Goal: Transaction & Acquisition: Obtain resource

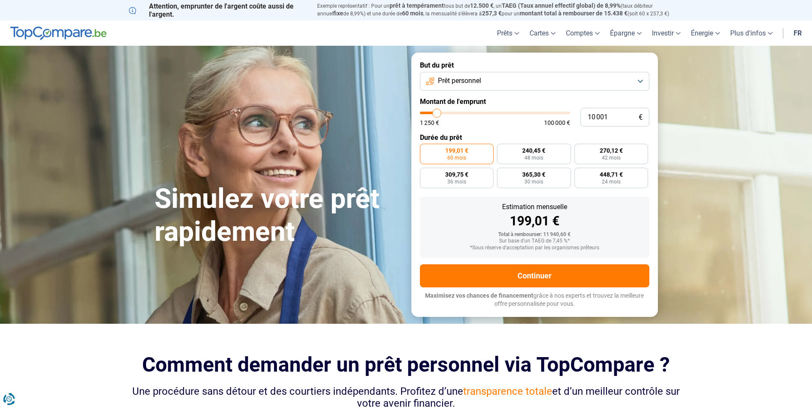
click at [797, 33] on link "fr" at bounding box center [798, 33] width 18 height 25
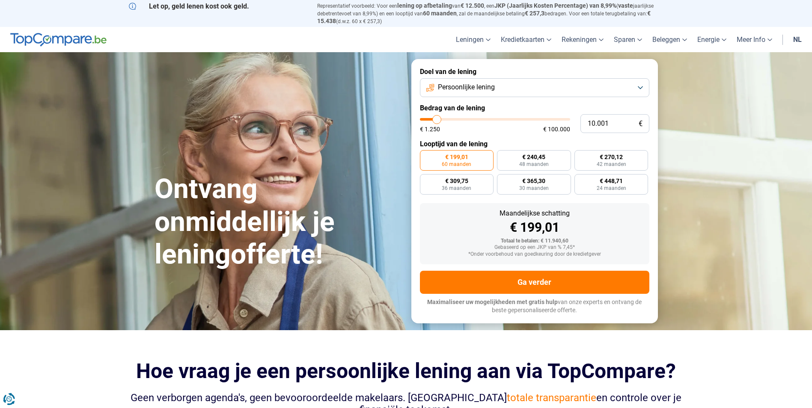
click at [798, 36] on link "nl" at bounding box center [797, 39] width 19 height 25
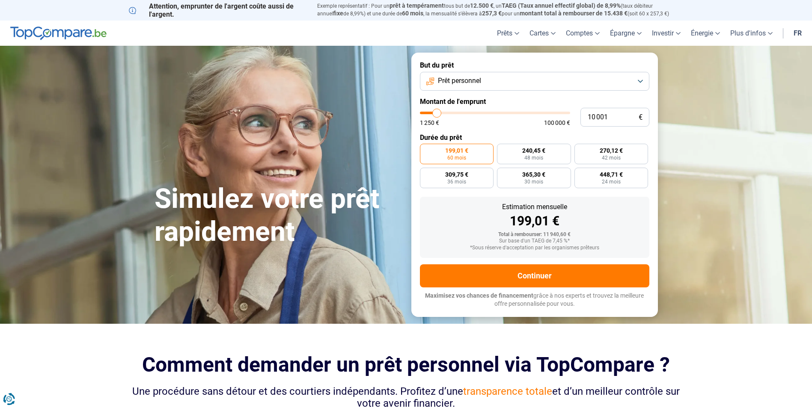
click at [797, 36] on link "fr" at bounding box center [798, 33] width 18 height 25
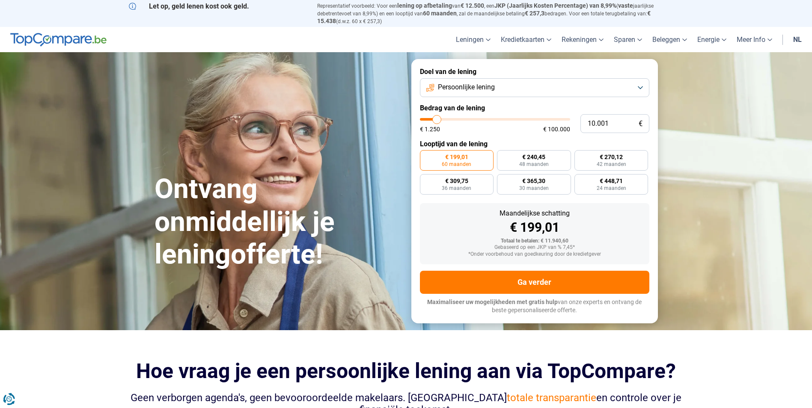
type input "11.750"
type input "11750"
type input "12.000"
type input "12000"
type input "12.500"
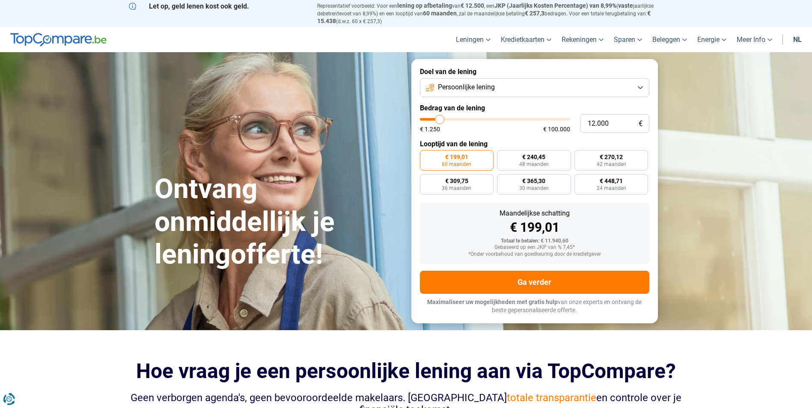
type input "12500"
type input "12.750"
type input "12750"
type input "13.250"
type input "13250"
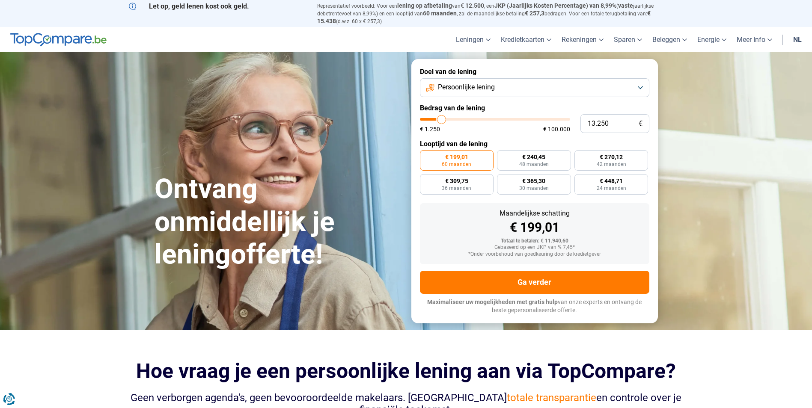
type input "14.000"
type input "14000"
type input "14.750"
type input "14750"
type input "15.500"
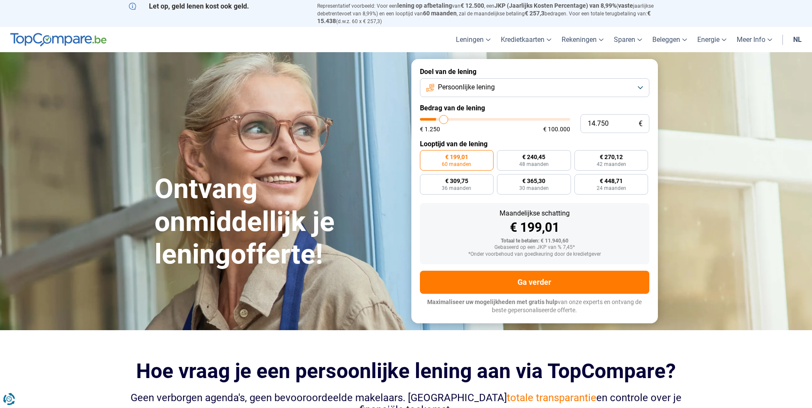
type input "15500"
type input "16.250"
type input "16250"
type input "17.250"
type input "17250"
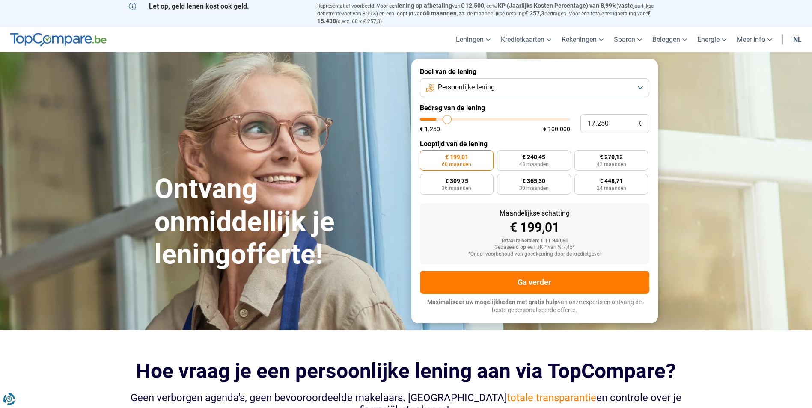
type input "17.500"
type input "17500"
type input "17.750"
type input "17750"
type input "17.000"
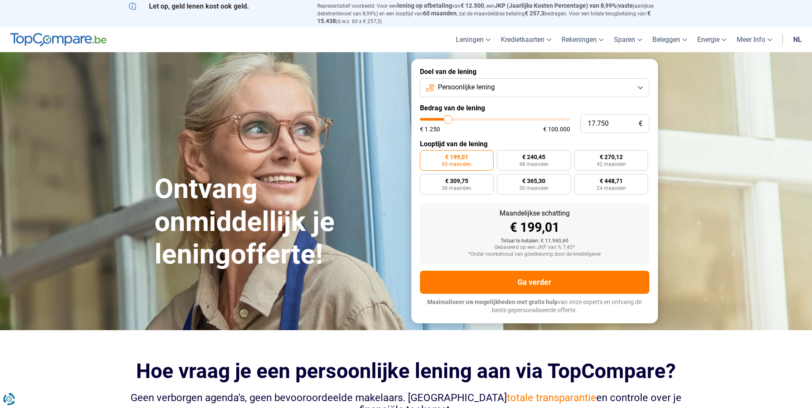
type input "17000"
type input "15.750"
type input "15750"
type input "14.750"
type input "14750"
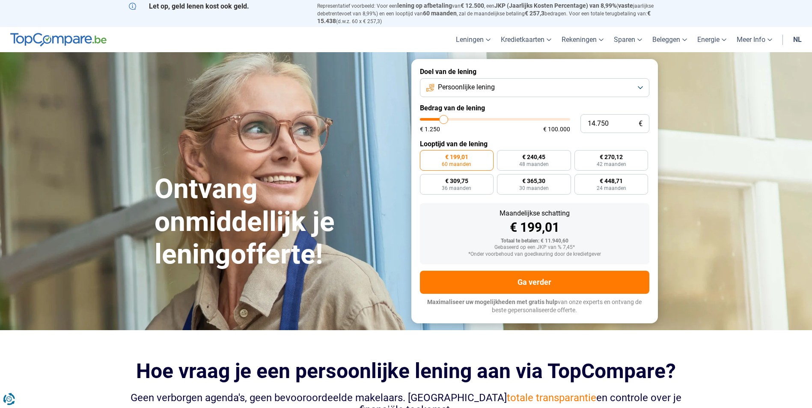
type input "14.000"
type input "14000"
type input "13.000"
type input "13000"
type input "12.750"
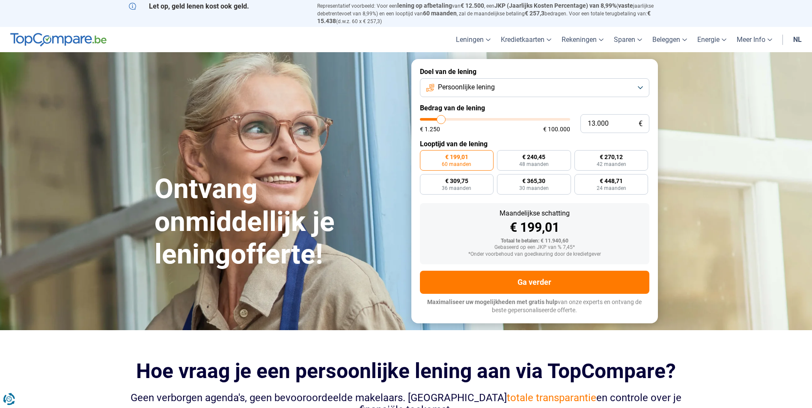
type input "12750"
type input "12.000"
type input "12000"
type input "11.750"
type input "11750"
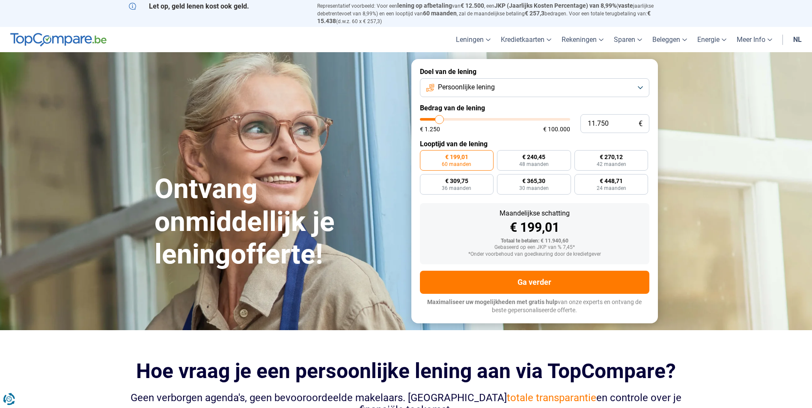
type input "11.500"
type input "11500"
type input "11.000"
type input "11000"
type input "10.500"
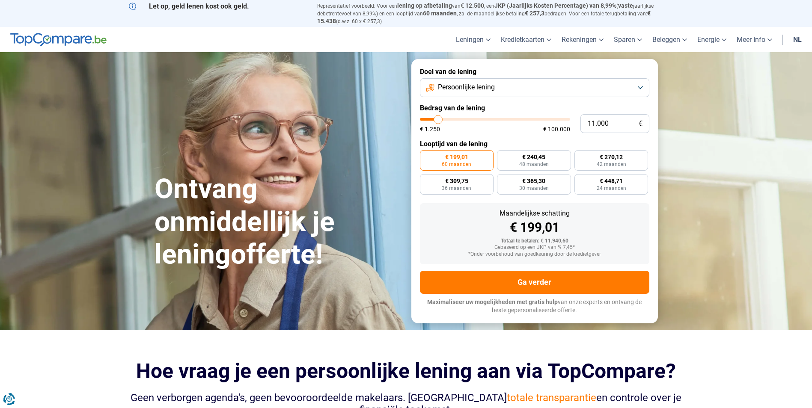
type input "10500"
type input "10.250"
type input "10250"
type input "10.000"
type input "10000"
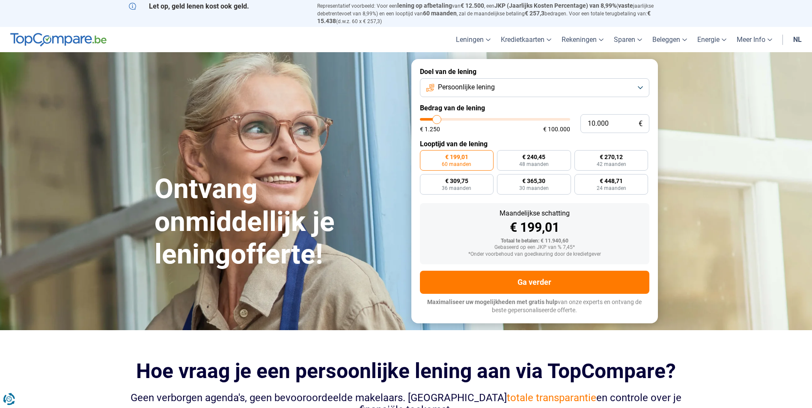
type input "10.250"
type input "10250"
type input "10.500"
type input "10500"
type input "11.000"
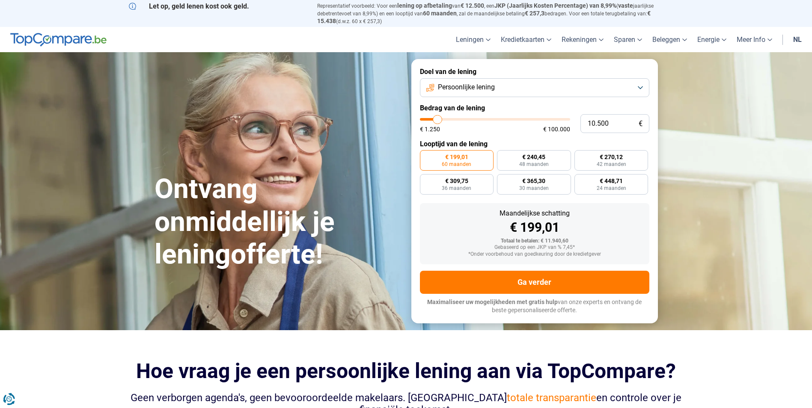
type input "11000"
type input "11.250"
type input "11250"
type input "11.500"
type input "11500"
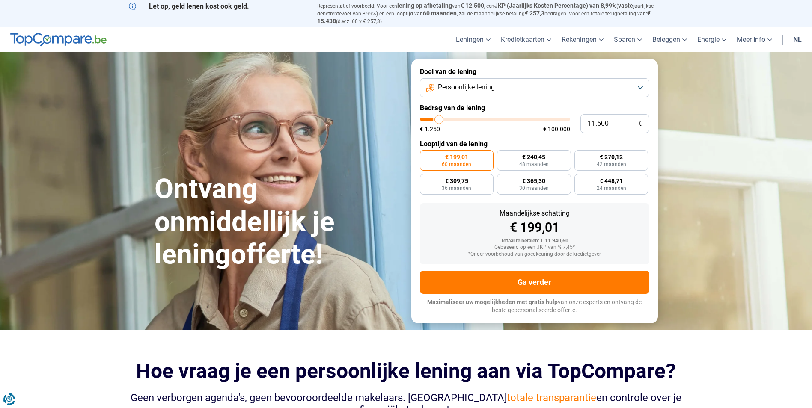
type input "11.750"
type input "11750"
type input "12.000"
type input "12000"
click at [440, 121] on input "range" at bounding box center [495, 119] width 150 height 3
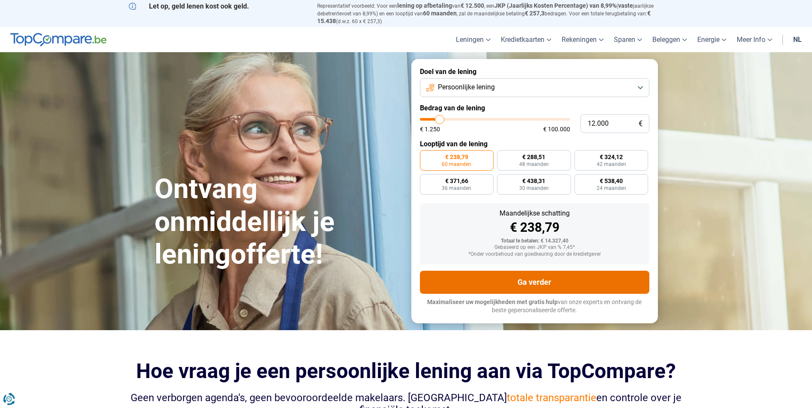
click at [560, 280] on button "Ga verder" at bounding box center [534, 282] width 229 height 23
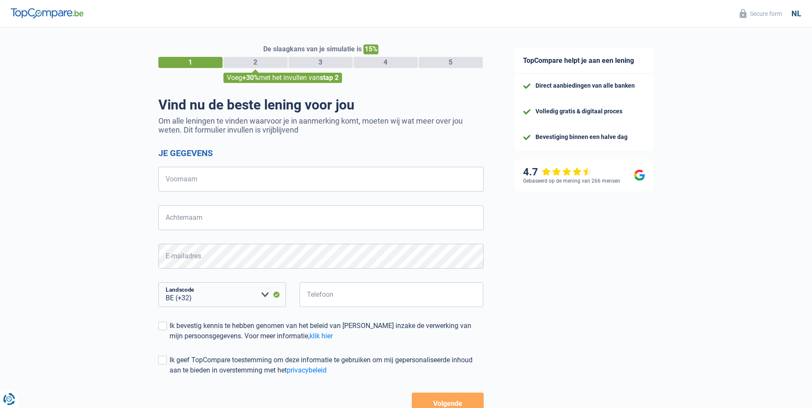
select select "32"
click at [197, 181] on input "Voornaam" at bounding box center [320, 179] width 325 height 25
type input "[PERSON_NAME]"
type input "Shaba"
type input "474035052"
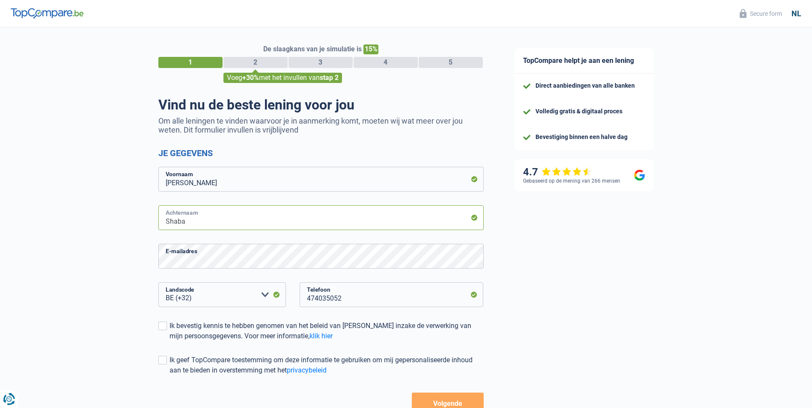
click at [206, 229] on input "Shaba" at bounding box center [320, 218] width 325 height 25
type input "Shabalin"
click at [71, 208] on div "De slaagkans van je simulatie is 15% 1 2 3 4 5 Voeg +30% met het invullen van s…" at bounding box center [249, 241] width 499 height 434
click at [201, 298] on select "BE (+32) LU (+352) Maak een keuze a.u.b" at bounding box center [222, 295] width 128 height 25
click at [96, 246] on div "De slaagkans van je simulatie is 15% 1 2 3 4 5 Voeg +30% met het invullen van s…" at bounding box center [249, 241] width 499 height 434
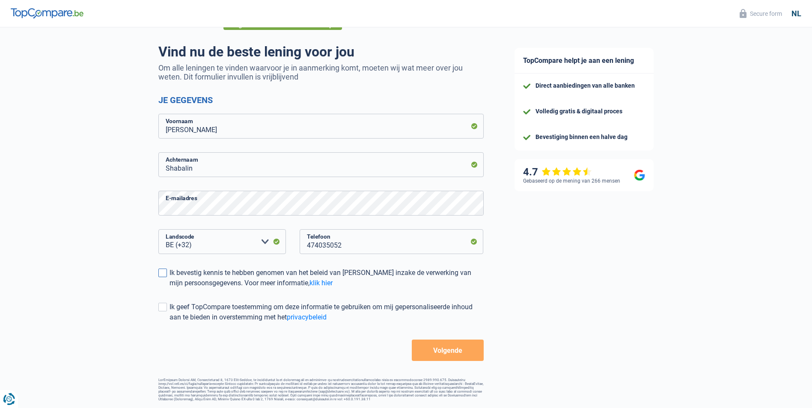
scroll to position [57, 0]
click at [157, 271] on div "De slaagkans van je simulatie is 15% 1 2 3 4 5 Voeg +30% met het invullen van s…" at bounding box center [249, 188] width 499 height 434
click at [158, 276] on div "De slaagkans van je simulatie is 15% 1 2 3 4 5 Voeg +30% met het invullen van s…" at bounding box center [249, 188] width 499 height 434
drag, startPoint x: 163, startPoint y: 272, endPoint x: 164, endPoint y: 294, distance: 22.3
click at [164, 277] on label "Ik bevestig kennis te hebben genomen van het beleid van [PERSON_NAME] inzake de…" at bounding box center [320, 278] width 325 height 21
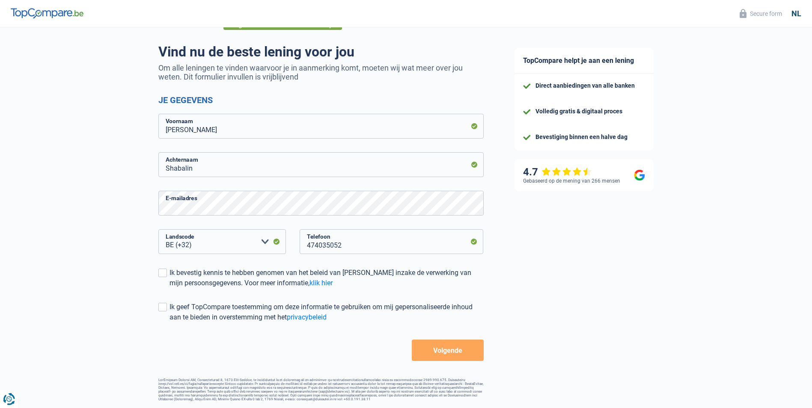
click at [170, 289] on input "Ik bevestig kennis te hebben genomen van het beleid van [PERSON_NAME] inzake de…" at bounding box center [170, 289] width 0 height 0
click at [164, 303] on span at bounding box center [162, 307] width 9 height 9
click at [170, 323] on input "Ik geef TopCompare toestemming om deze informatie te gebruiken om mij gepersona…" at bounding box center [170, 323] width 0 height 0
click at [465, 345] on button "Volgende" at bounding box center [448, 350] width 72 height 21
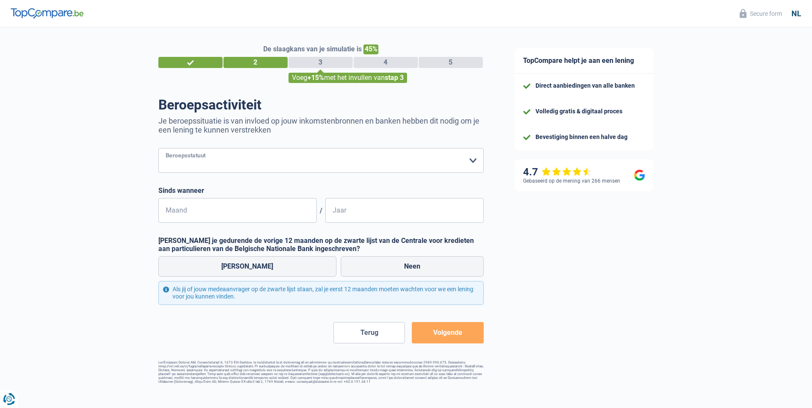
click at [248, 161] on select "Arbeider Bediende (privésector) Ambtenaar (overheidssector) Invalide Zelfstandi…" at bounding box center [320, 160] width 325 height 25
select select "worker"
click at [158, 149] on select "Arbeider Bediende (privésector) Ambtenaar (overheidssector) Invalide Zelfstandi…" at bounding box center [320, 160] width 325 height 25
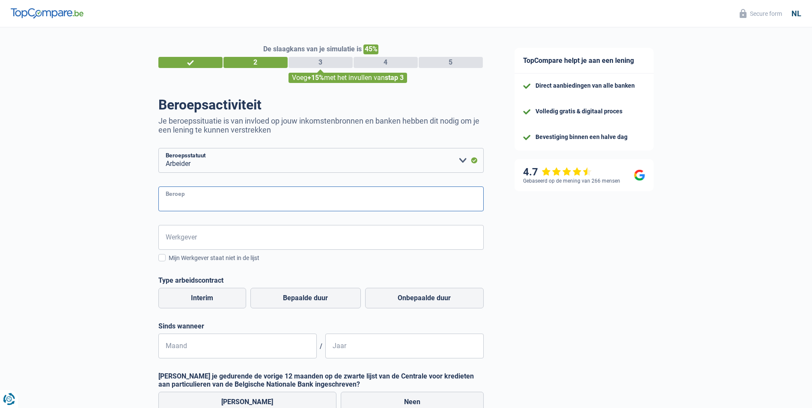
click at [214, 202] on input "Beroep" at bounding box center [320, 199] width 325 height 25
click at [167, 203] on input "separation AG" at bounding box center [320, 199] width 325 height 25
drag, startPoint x: 175, startPoint y: 205, endPoint x: 124, endPoint y: 201, distance: 51.1
click at [124, 201] on div "De slaagkans van je simulatie is 45% 1 2 3 4 5 Voeg +15% met het invullen van s…" at bounding box center [249, 273] width 499 height 499
type input "Separation AG"
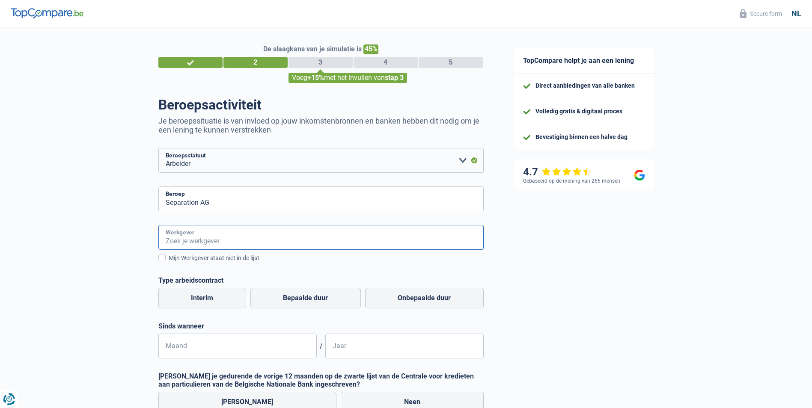
click at [202, 236] on input "Werkgever" at bounding box center [320, 237] width 325 height 25
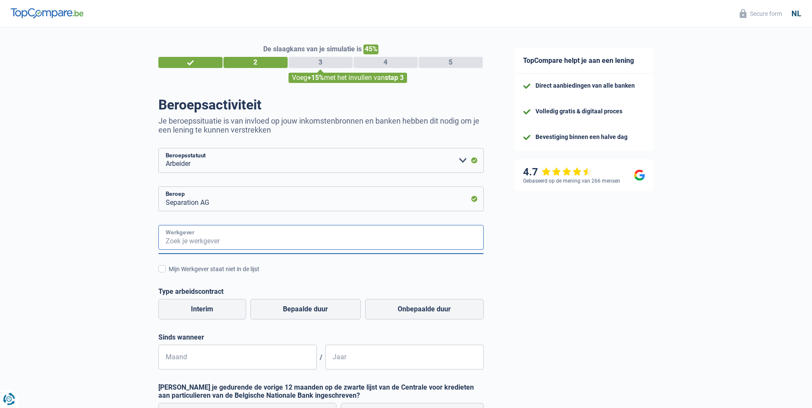
paste input "Separation AG"
type input "Separation AG"
drag, startPoint x: 224, startPoint y: 203, endPoint x: 128, endPoint y: 200, distance: 95.1
click at [128, 200] on div "De slaagkans van je simulatie is 45% 1 2 3 4 5 Voeg +15% met het invullen van s…" at bounding box center [249, 279] width 499 height 510
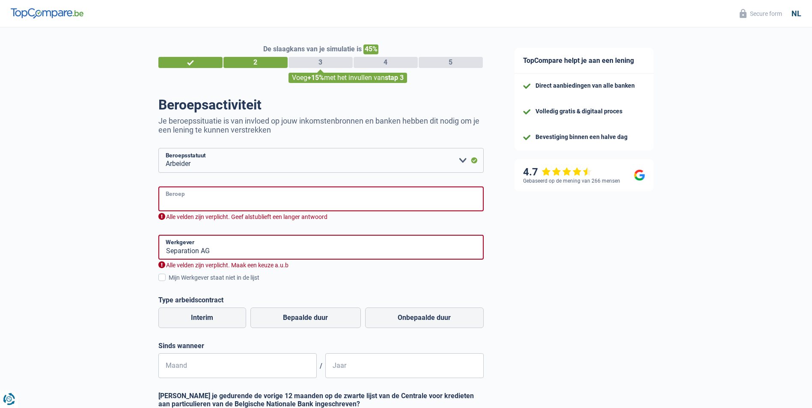
paste input "Separation AG"
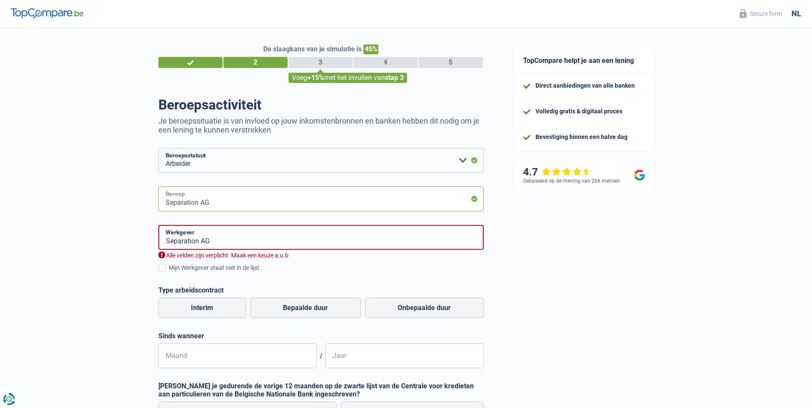
drag, startPoint x: 217, startPoint y: 205, endPoint x: 134, endPoint y: 210, distance: 83.2
click at [134, 210] on div "De slaagkans van je simulatie is 45% 1 2 3 4 5 Voeg +15% met het invullen van s…" at bounding box center [249, 278] width 499 height 509
type input "m"
type input "Maschinenführer"
click at [239, 241] on input "Separation AG" at bounding box center [320, 237] width 325 height 25
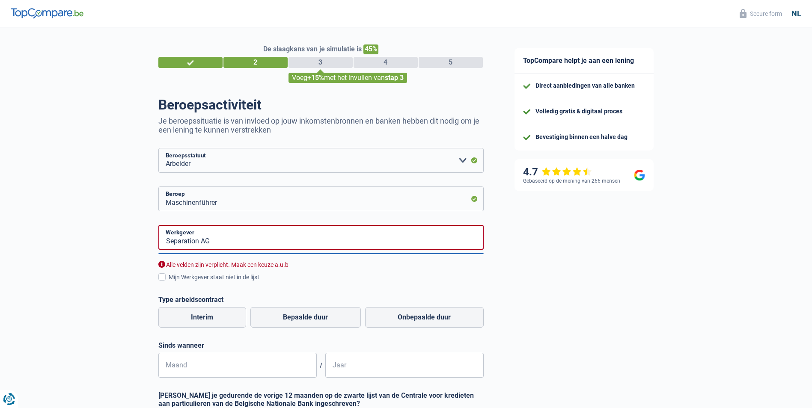
click at [164, 278] on span at bounding box center [161, 277] width 7 height 7
click at [169, 282] on input "Mijn Werkgever staat niet in de lijst" at bounding box center [169, 282] width 0 height 0
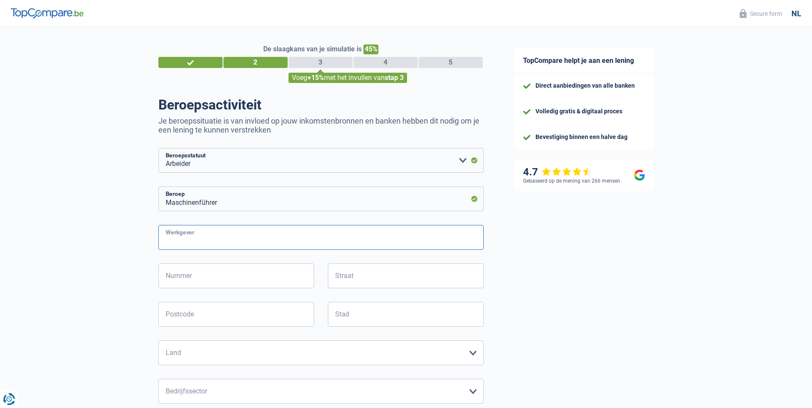
click at [241, 235] on input "Werkgever" at bounding box center [320, 237] width 325 height 25
type input "Separation AG"
click at [226, 274] on input "Nummer" at bounding box center [236, 276] width 156 height 25
click at [354, 278] on input "Straat" at bounding box center [406, 276] width 156 height 25
click at [238, 279] on input "Nummer" at bounding box center [236, 276] width 156 height 25
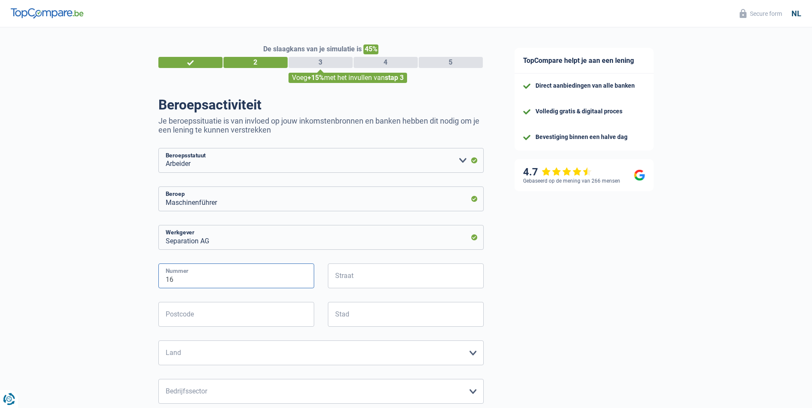
type input "16"
click at [381, 271] on input "Straat" at bounding box center [406, 276] width 156 height 25
type input "E"
type input "gewerbestrasse"
click at [261, 316] on input "Postcode" at bounding box center [236, 314] width 156 height 25
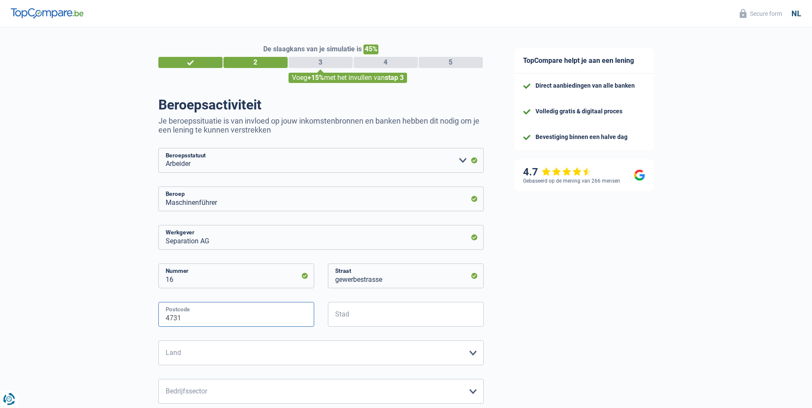
type input "4731"
type input "Eynatten"
click at [269, 352] on select "[GEOGRAPHIC_DATA] [GEOGRAPHIC_DATA] [GEOGRAPHIC_DATA] [GEOGRAPHIC_DATA] [GEOGRA…" at bounding box center [320, 353] width 325 height 25
select select "BE"
click at [158, 342] on select "[GEOGRAPHIC_DATA] [GEOGRAPHIC_DATA] [GEOGRAPHIC_DATA] [GEOGRAPHIC_DATA] [GEOGRA…" at bounding box center [320, 353] width 325 height 25
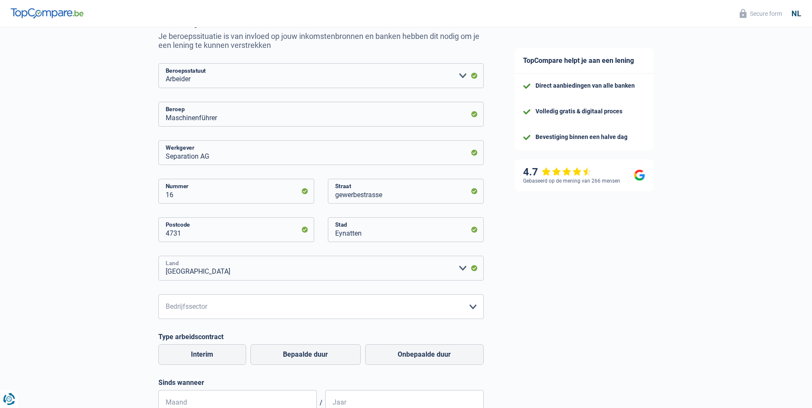
scroll to position [86, 0]
click at [248, 306] on select "Landbouw/Visserij Industrie Horeca Koerier/Fitness/Taxi Bouw Banken/ Verzekerin…" at bounding box center [320, 306] width 325 height 25
select select "industry"
click at [158, 295] on select "Landbouw/Visserij Industrie Horeca Koerier/Fitness/Taxi Bouw Banken/ Verzekerin…" at bounding box center [320, 306] width 325 height 25
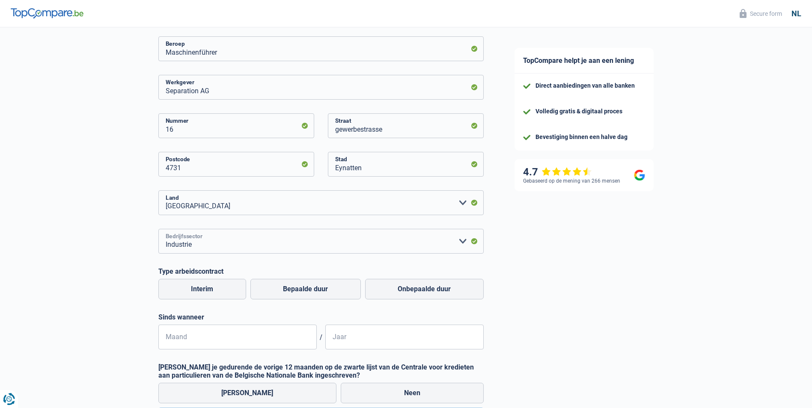
scroll to position [171, 0]
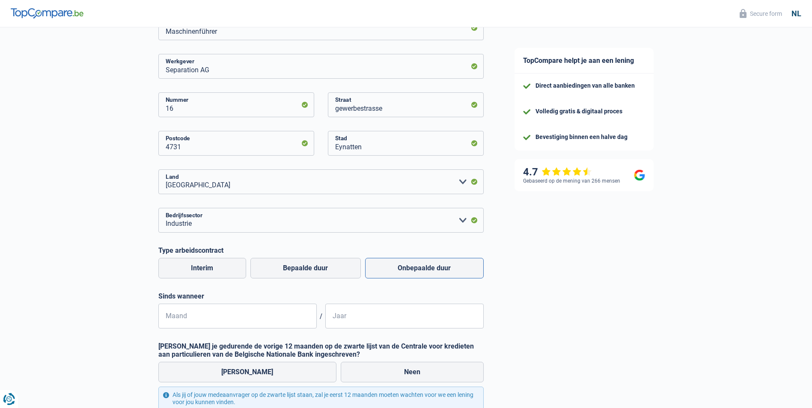
click at [443, 265] on label "Onbepaalde duur" at bounding box center [424, 268] width 119 height 21
click at [443, 265] on input "Onbepaalde duur" at bounding box center [424, 268] width 119 height 21
radio input "true"
click at [209, 320] on input "Maand" at bounding box center [237, 316] width 158 height 25
type input "11"
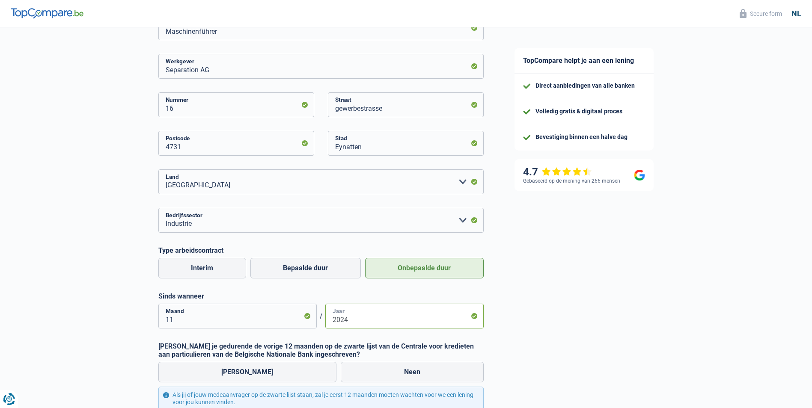
scroll to position [214, 0]
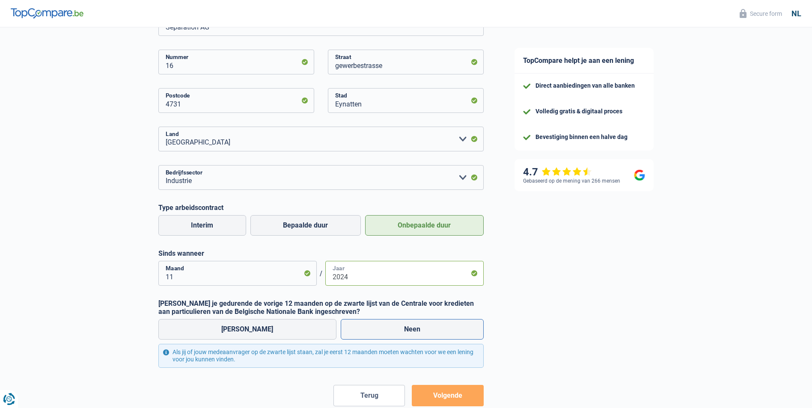
type input "2024"
click at [376, 326] on label "Neen" at bounding box center [412, 329] width 143 height 21
click at [376, 326] on input "Neen" at bounding box center [412, 329] width 143 height 21
radio input "true"
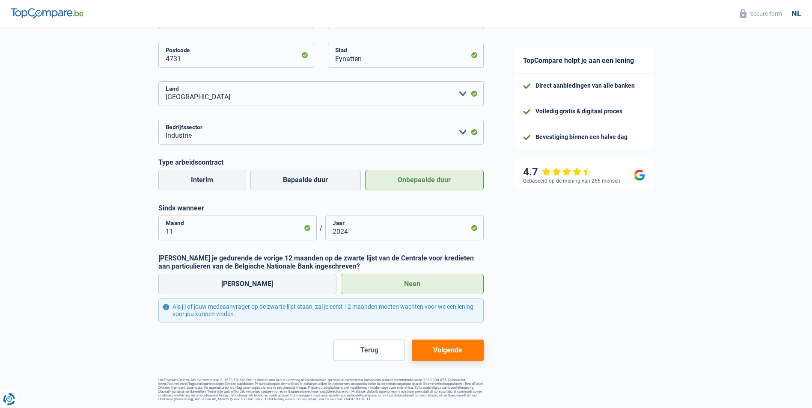
click at [458, 345] on button "Volgende" at bounding box center [448, 350] width 72 height 21
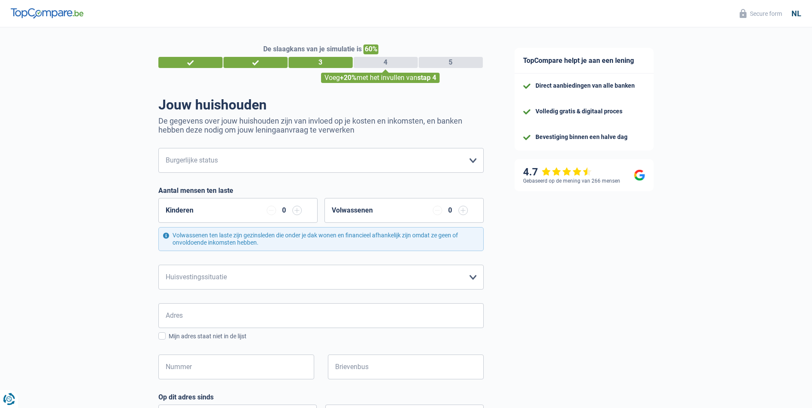
click at [298, 212] on input "button" at bounding box center [296, 210] width 9 height 9
click at [236, 160] on select "Alleenstaand Getrouwd Samenwonend Uit de echt gescheiden Weduwe/weduwnaar Gehuw…" at bounding box center [320, 160] width 325 height 25
select select "single"
click at [158, 149] on select "Alleenstaand Getrouwd Samenwonend Uit de echt gescheiden Weduwe/weduwnaar Gehuw…" at bounding box center [320, 160] width 325 height 25
click at [253, 279] on select "Huurder [PERSON_NAME] met een hypothecaire lening Eigenaar zonder hypothecaire …" at bounding box center [320, 277] width 325 height 25
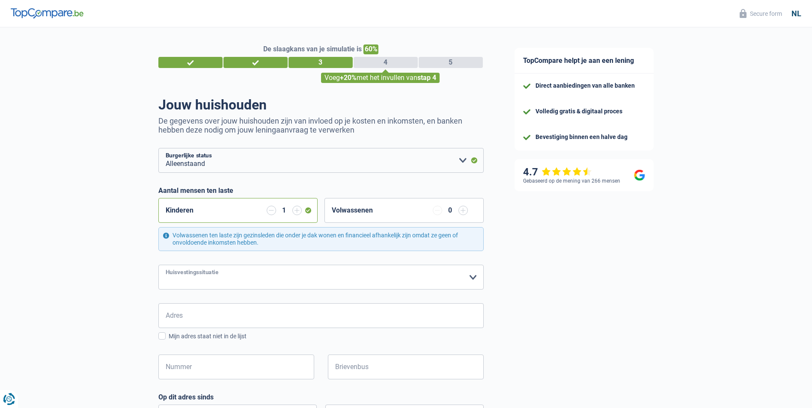
select select "rents"
click at [158, 265] on select "Huurder [PERSON_NAME] met een hypothecaire lening Eigenaar zonder hypothecaire …" at bounding box center [320, 277] width 325 height 25
click at [200, 317] on input "Adres" at bounding box center [320, 316] width 325 height 25
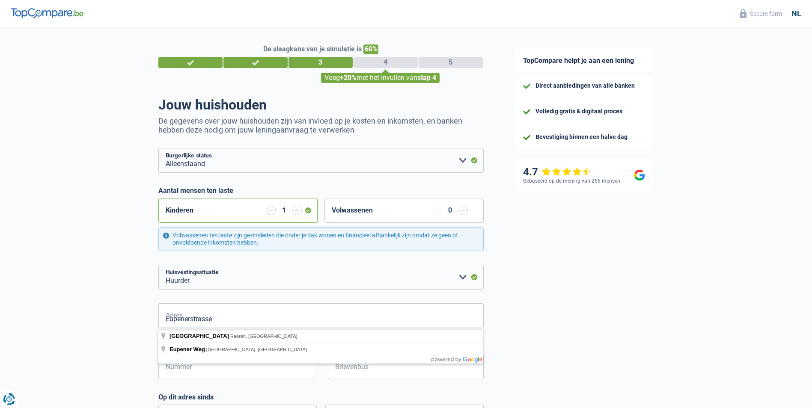
click at [107, 290] on div "De slaagkans van je simulatie is 60% 1 2 3 4 5 Voeg +20% met het invullen van s…" at bounding box center [249, 345] width 499 height 642
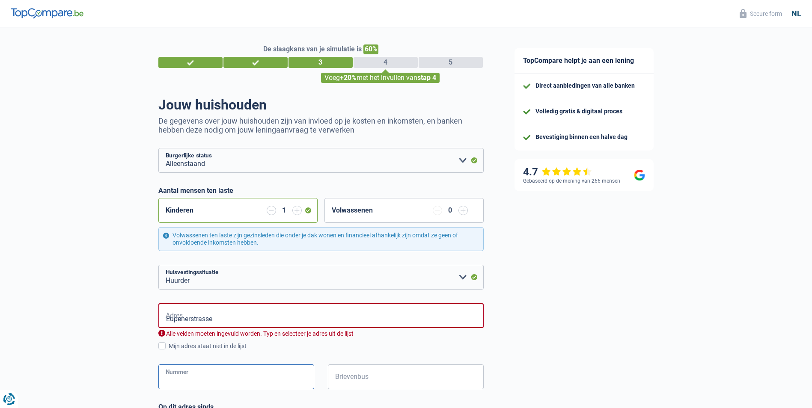
click at [200, 382] on input "Nummer" at bounding box center [236, 377] width 156 height 25
click at [121, 315] on div "De slaagkans van je simulatie is 60% 1 2 3 4 5 Voeg +20% met het invullen van s…" at bounding box center [249, 350] width 499 height 652
click at [239, 322] on input "Eupenerstrasse" at bounding box center [320, 316] width 325 height 25
type input "[GEOGRAPHIC_DATA], [GEOGRAPHIC_DATA], [GEOGRAPHIC_DATA]"
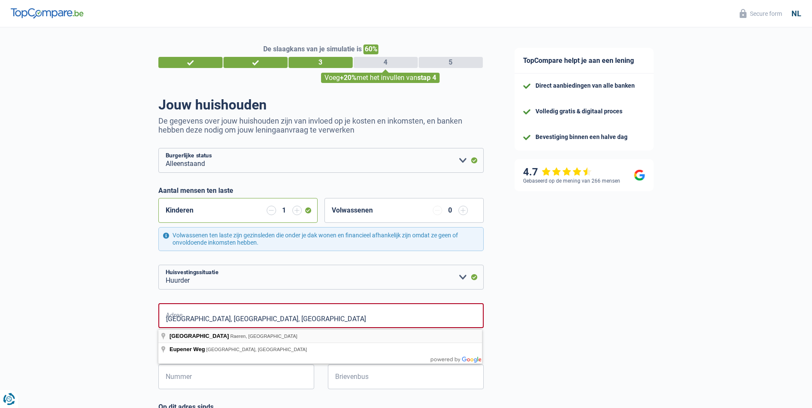
select select "BE"
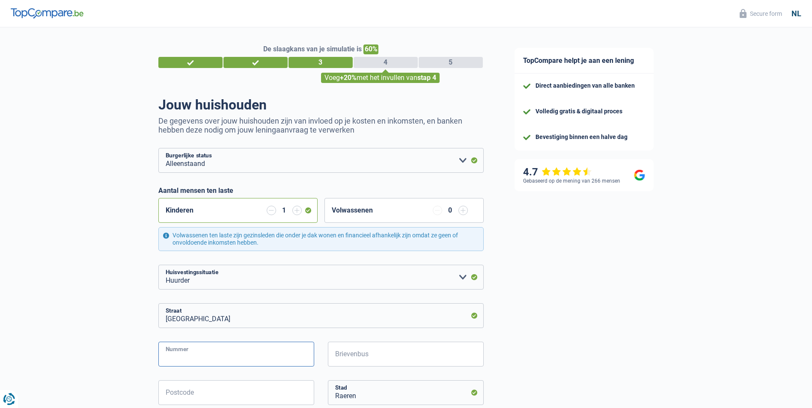
drag, startPoint x: 189, startPoint y: 353, endPoint x: 194, endPoint y: 353, distance: 4.7
click at [189, 353] on input "Nummer" at bounding box center [236, 354] width 156 height 25
type input "55b"
click at [424, 361] on input "Brievenbus" at bounding box center [406, 354] width 156 height 25
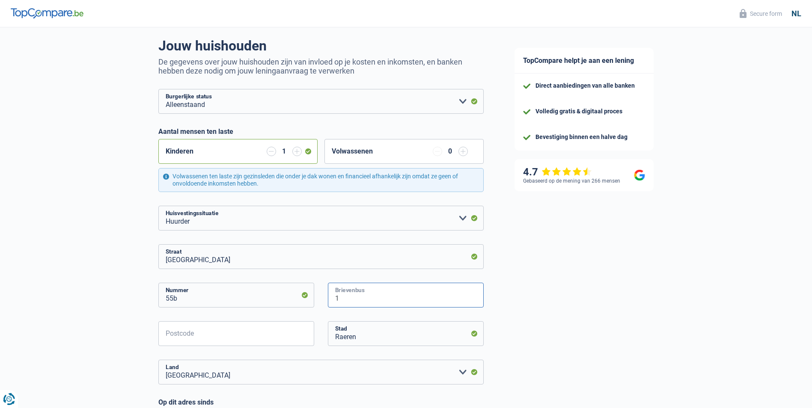
scroll to position [86, 0]
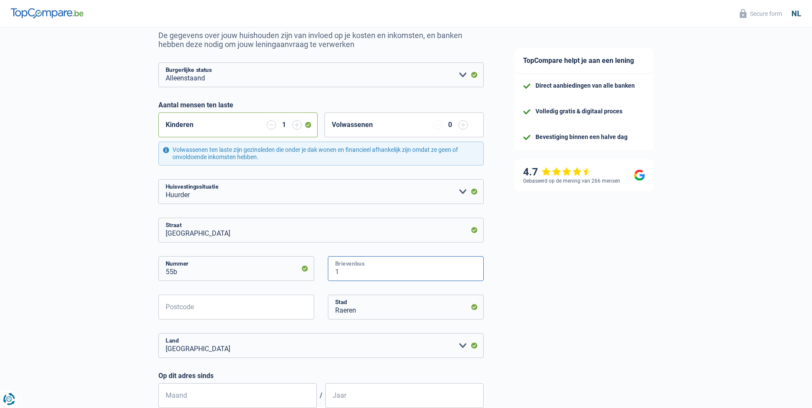
type input "1"
click at [245, 305] on input "Postcode" at bounding box center [236, 307] width 156 height 25
type input "4731"
drag, startPoint x: 125, startPoint y: 303, endPoint x: 132, endPoint y: 304, distance: 7.3
click at [130, 304] on div "De slaagkans van je simulatie is 60% 1 2 3 4 5 Voeg +20% met het invullen van s…" at bounding box center [249, 291] width 499 height 706
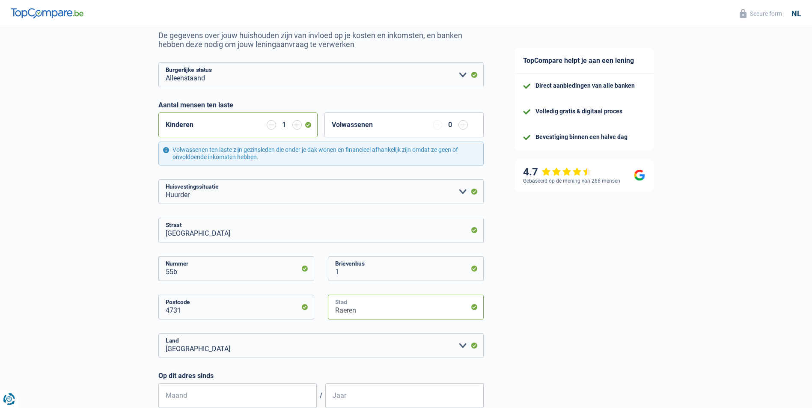
click at [374, 313] on input "Raeren" at bounding box center [406, 307] width 156 height 25
type input "R"
type input "Eynatten"
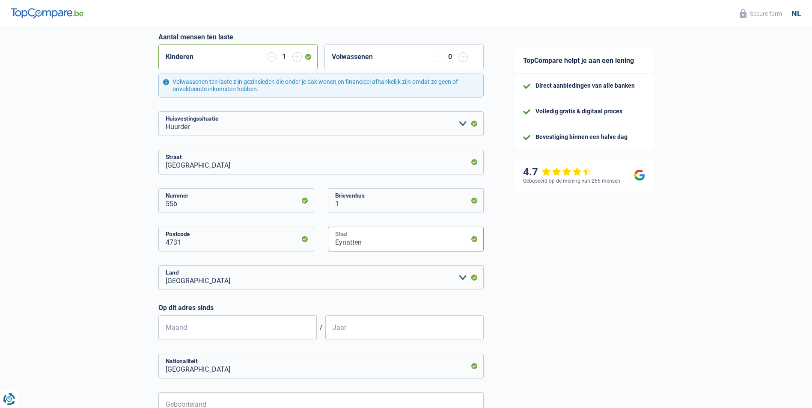
scroll to position [214, 0]
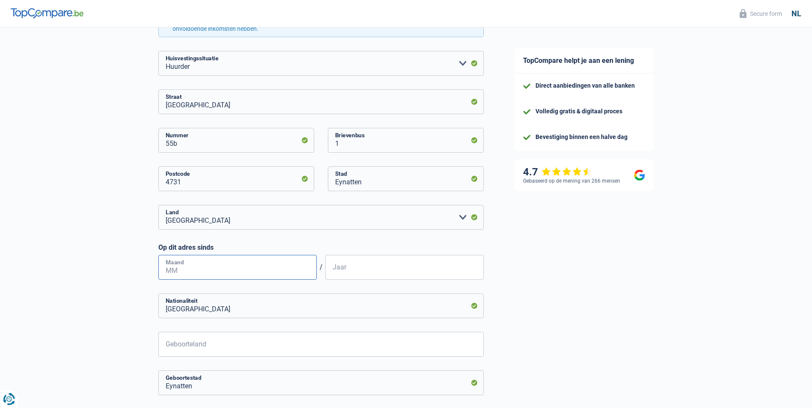
click at [234, 270] on input "Maand" at bounding box center [237, 267] width 158 height 25
type input "02"
type input "2022"
click at [225, 310] on input "[GEOGRAPHIC_DATA]" at bounding box center [320, 306] width 325 height 25
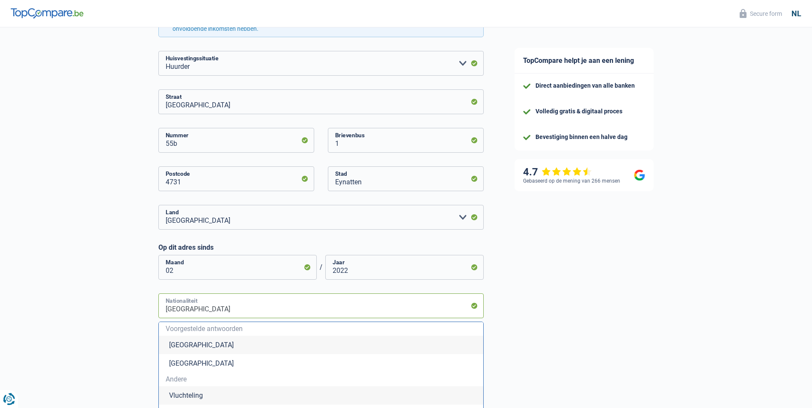
type input "Belgiër"
click at [226, 314] on input "Nationaliteit" at bounding box center [320, 306] width 325 height 25
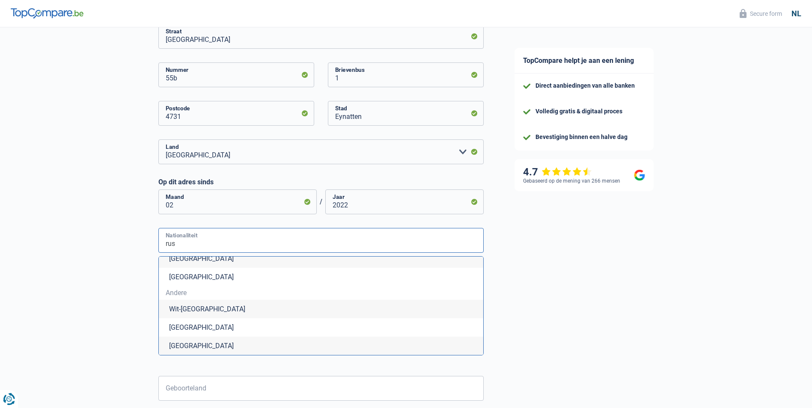
scroll to position [300, 0]
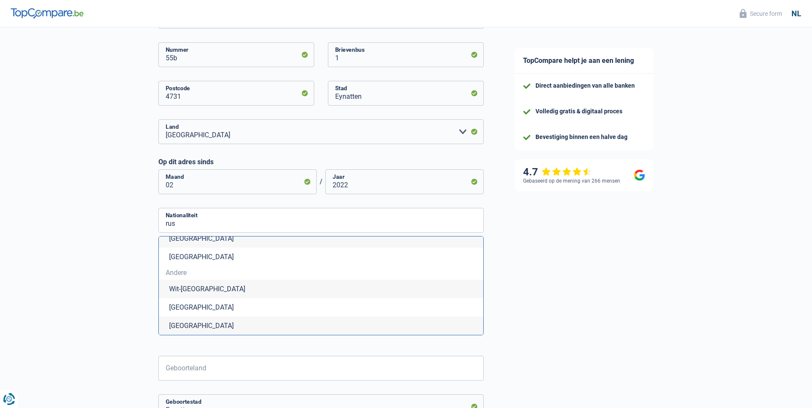
click at [193, 325] on li "[GEOGRAPHIC_DATA]" at bounding box center [321, 326] width 325 height 18
type input "[GEOGRAPHIC_DATA]"
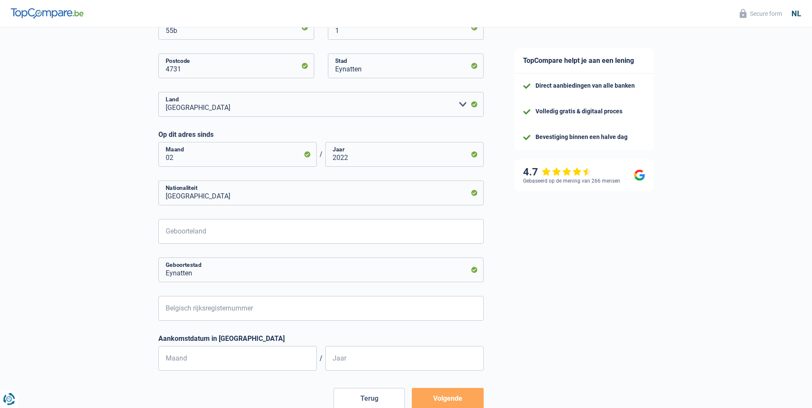
scroll to position [343, 0]
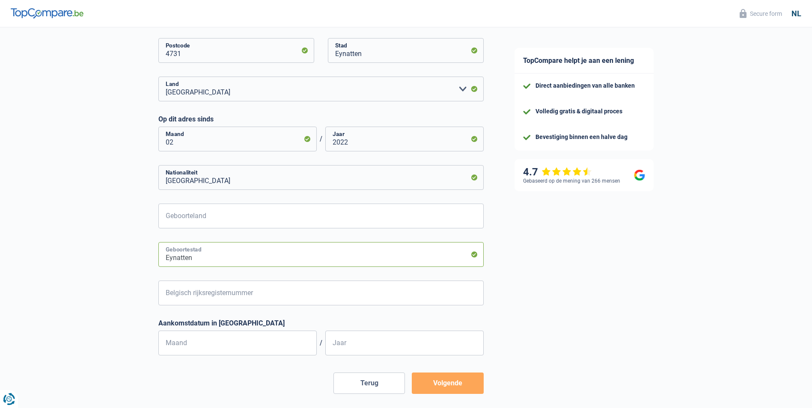
drag, startPoint x: 244, startPoint y: 262, endPoint x: 151, endPoint y: 259, distance: 93.8
click at [151, 259] on div "De slaagkans van je simulatie is 60% 1 2 3 4 5 Voeg +20% met het invullen van s…" at bounding box center [249, 59] width 499 height 757
type input "soldato-aleksandrovskoe"
click at [276, 300] on input "Belgisch rijksregisternummer" at bounding box center [320, 293] width 325 height 25
type input "93.07.15-597.82"
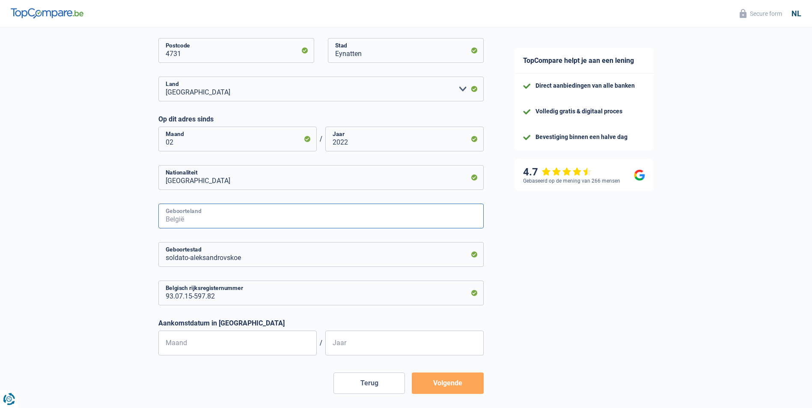
click at [216, 219] on input "Geboorteland" at bounding box center [320, 216] width 325 height 25
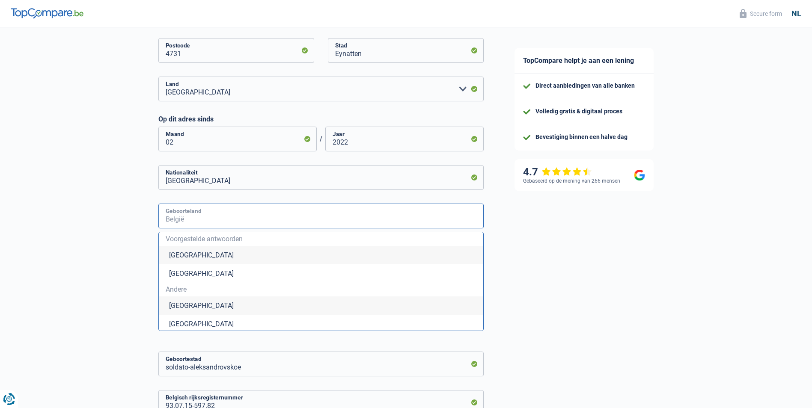
type input "S"
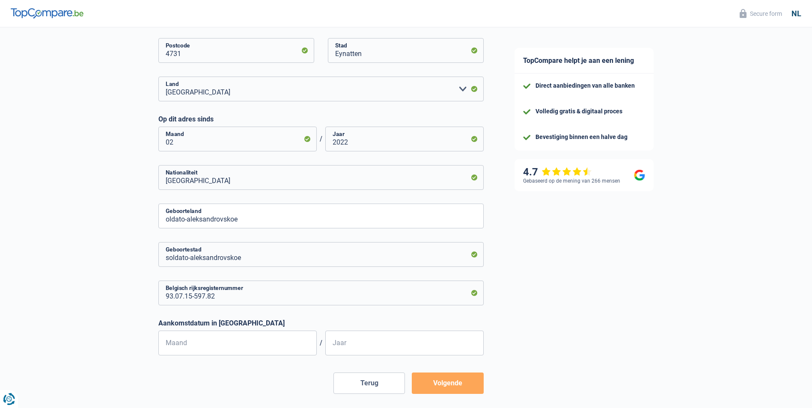
click at [93, 257] on div "De slaagkans van je simulatie is 60% 1 2 3 4 5 Voeg +20% met het invullen van s…" at bounding box center [249, 59] width 499 height 757
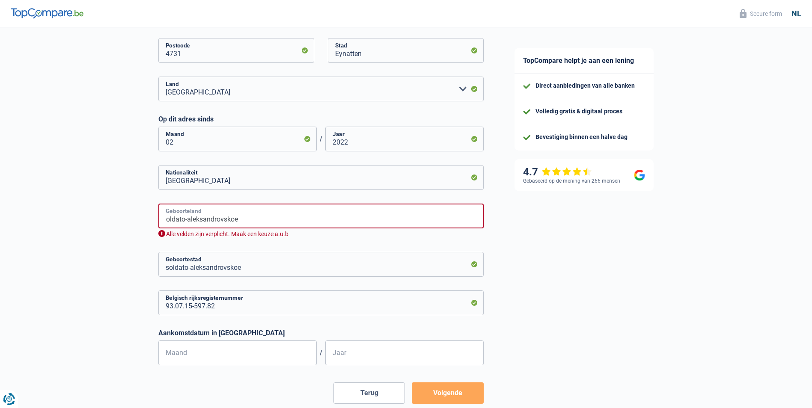
click at [166, 219] on input "oldato-aleksandrovskoe" at bounding box center [320, 216] width 325 height 25
click at [615, 268] on div "TopCompare helpt je aan een lening Direct aanbiedingen van alle banken Volledig…" at bounding box center [655, 68] width 313 height 766
drag, startPoint x: 253, startPoint y: 221, endPoint x: 137, endPoint y: 223, distance: 115.6
click at [137, 223] on div "De slaagkans van je simulatie is 60% 1 2 3 4 5 Voeg +20% met het invullen van s…" at bounding box center [249, 64] width 499 height 766
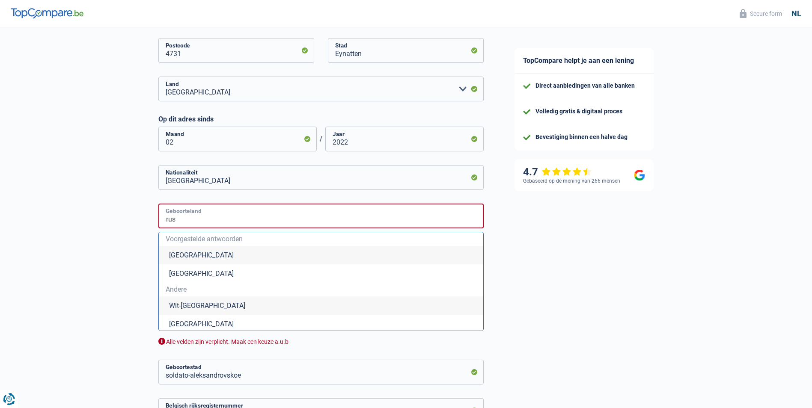
scroll to position [21, 0]
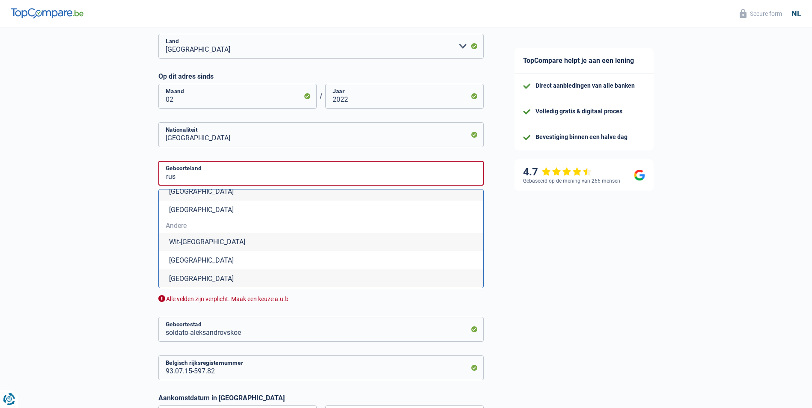
click at [194, 277] on li "[GEOGRAPHIC_DATA]" at bounding box center [321, 279] width 325 height 18
type input "[GEOGRAPHIC_DATA]"
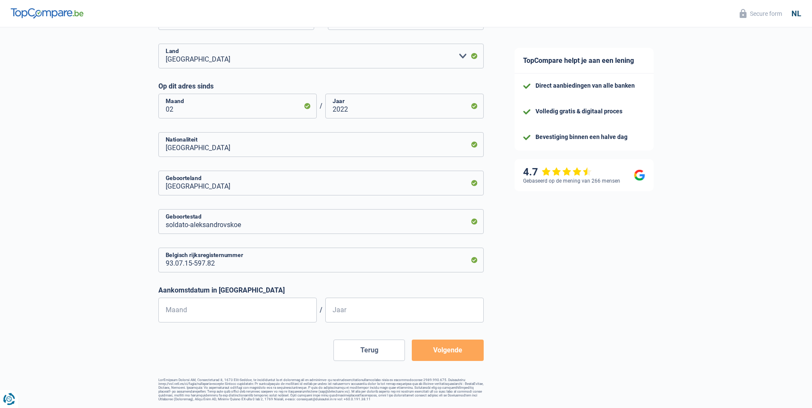
click at [108, 229] on div "De slaagkans van je simulatie is 60% 1 2 3 4 5 Voeg +20% met het invullen van s…" at bounding box center [249, 26] width 499 height 757
click at [214, 314] on input "Maand" at bounding box center [237, 310] width 158 height 25
type input "2"
type input "02"
type input "2010"
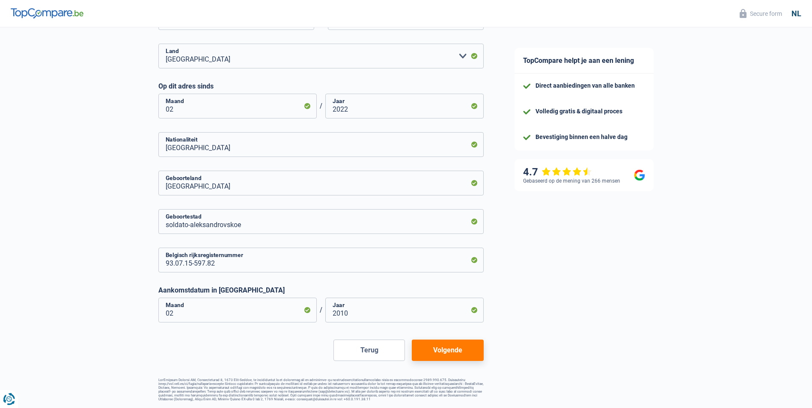
click at [457, 343] on button "Volgende" at bounding box center [448, 350] width 72 height 21
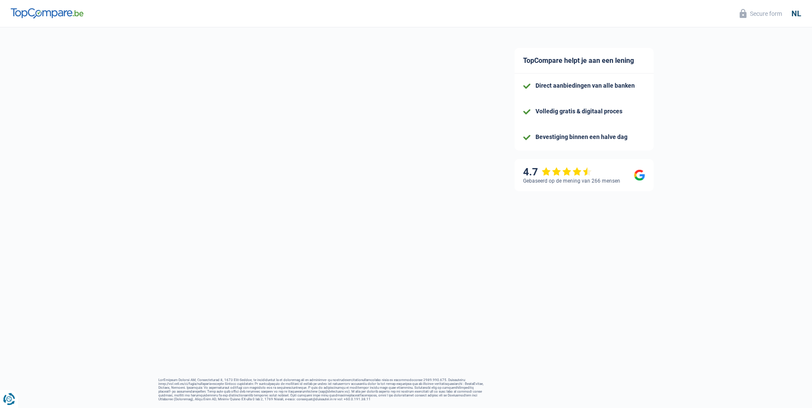
select select "familyAllowances"
select select "netSalary"
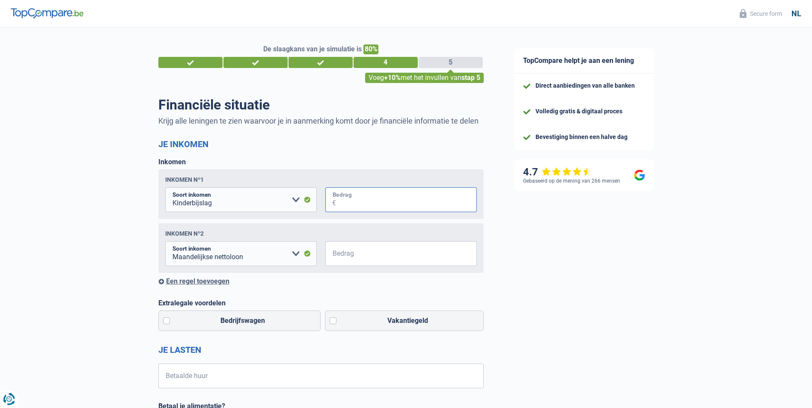
click at [367, 203] on input "Bedrag" at bounding box center [406, 200] width 141 height 25
type input "0"
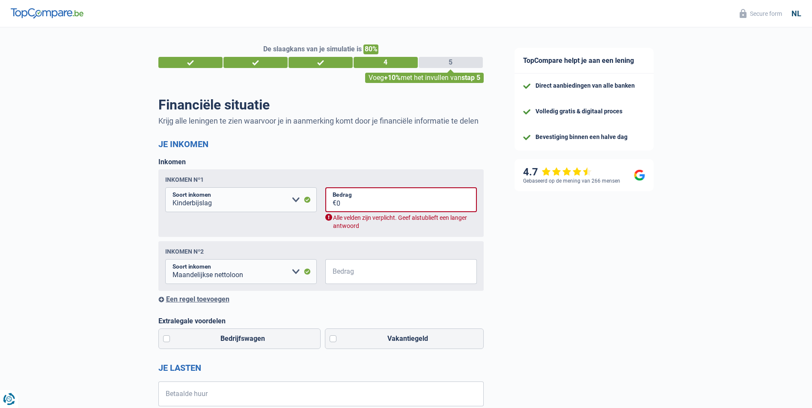
drag, startPoint x: 536, startPoint y: 267, endPoint x: 382, endPoint y: 262, distance: 154.2
click at [536, 267] on div "TopCompare helpt je aan een lening Direct aanbiedingen van alle banken Volledig…" at bounding box center [655, 374] width 313 height 695
click at [367, 208] on input "0" at bounding box center [407, 200] width 140 height 25
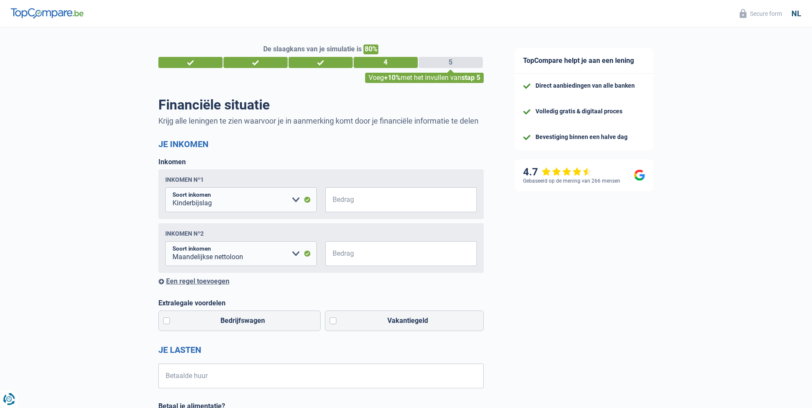
click at [613, 273] on div "TopCompare helpt je aan een lening Direct aanbiedingen van alle banken Volledig…" at bounding box center [655, 365] width 313 height 677
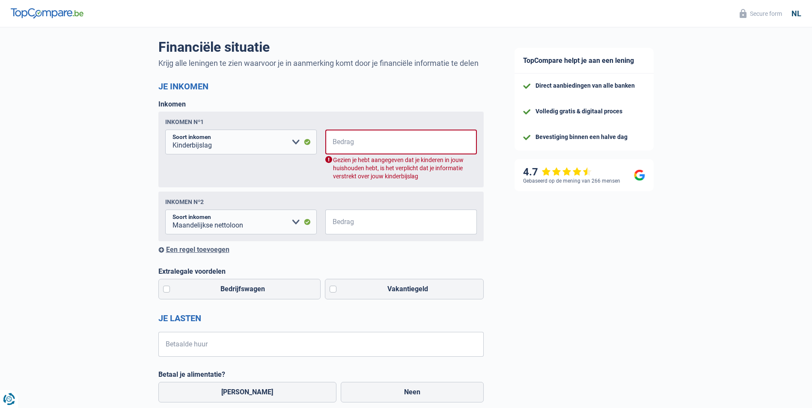
scroll to position [43, 0]
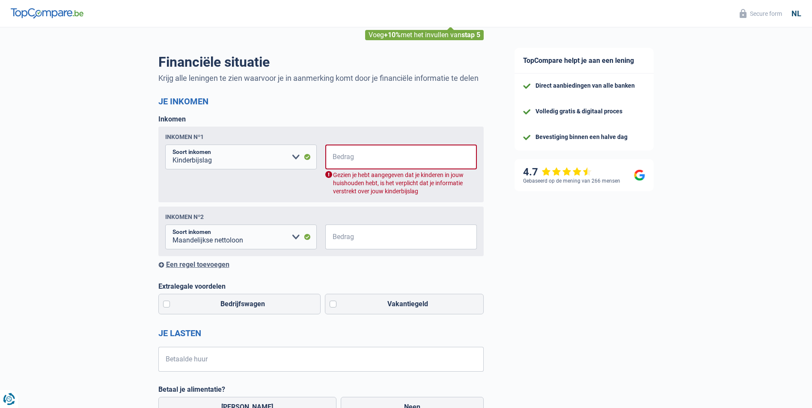
click at [582, 287] on div "TopCompare helpt je aan een lening Direct aanbiedingen van alle banken Volledig…" at bounding box center [655, 336] width 313 height 703
click at [361, 163] on input "Bedrag" at bounding box center [407, 157] width 140 height 25
click at [108, 181] on div "De slaagkans van je simulatie is 80% 1 2 3 4 5 Voeg +10% met het invullen van s…" at bounding box center [249, 332] width 499 height 703
click at [362, 162] on input "Bedrag" at bounding box center [407, 157] width 140 height 25
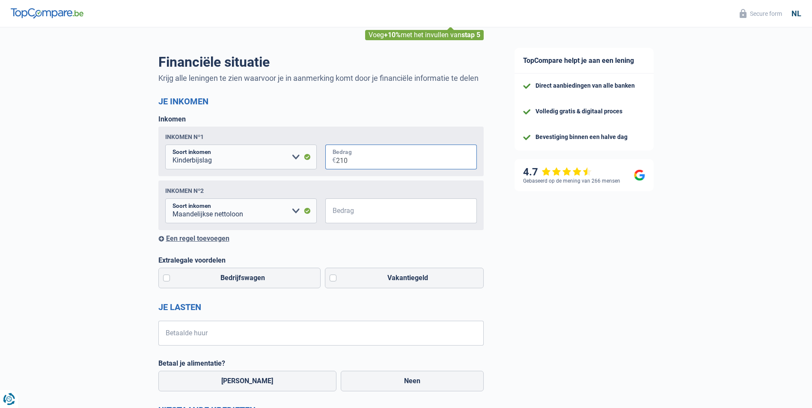
type input "2.100"
drag, startPoint x: 366, startPoint y: 164, endPoint x: 296, endPoint y: 170, distance: 70.1
click at [296, 170] on fieldset "Alimentatie geld Bedrijfstoeslag Huurinkomsten Invaliditeitspensioen Kinderbijs…" at bounding box center [321, 157] width 312 height 25
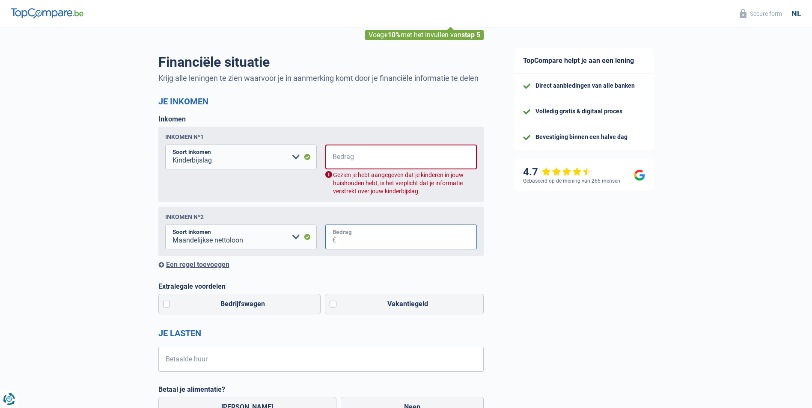
click at [373, 241] on input "Bedrag" at bounding box center [406, 237] width 141 height 25
type input "2.100"
click at [357, 158] on input "Bedrag" at bounding box center [407, 157] width 140 height 25
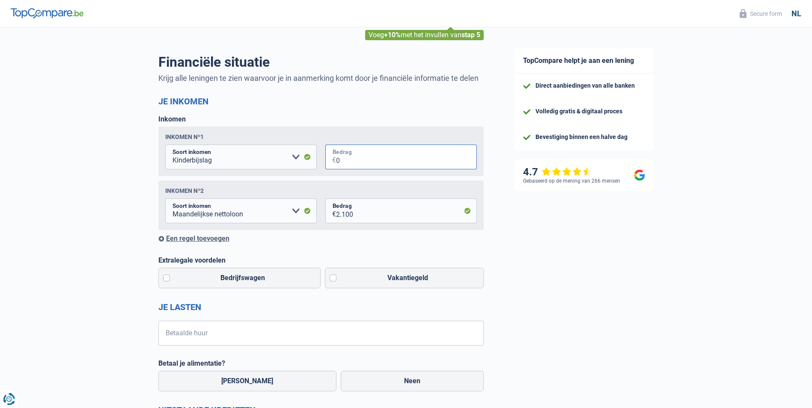
type input "0"
click at [543, 254] on div "TopCompare helpt je aan een lening Direct aanbiedingen van alle banken Volledig…" at bounding box center [655, 323] width 313 height 677
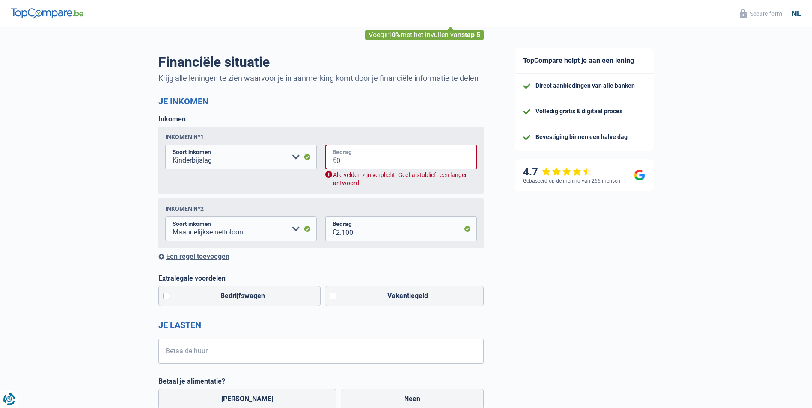
click at [388, 166] on input "0" at bounding box center [407, 157] width 140 height 25
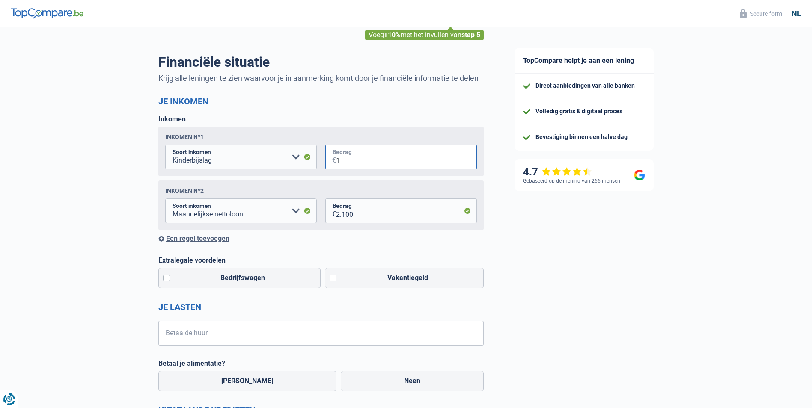
type input "1"
click at [584, 276] on div "TopCompare helpt je aan een lening Direct aanbiedingen van alle banken Volledig…" at bounding box center [655, 323] width 313 height 677
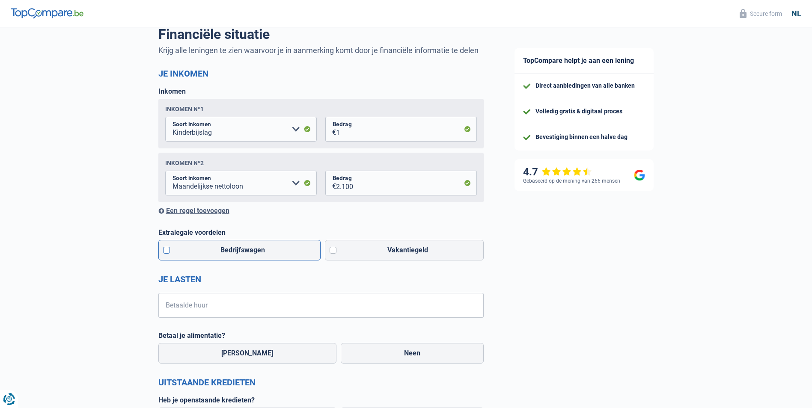
scroll to position [86, 0]
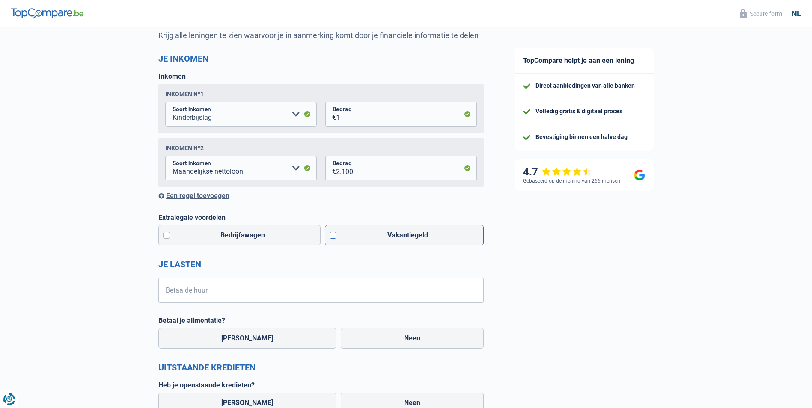
click at [335, 240] on label "Vakantiegeld" at bounding box center [404, 235] width 159 height 21
click at [335, 240] on input "Vakantiegeld" at bounding box center [404, 235] width 159 height 21
checkbox input "true"
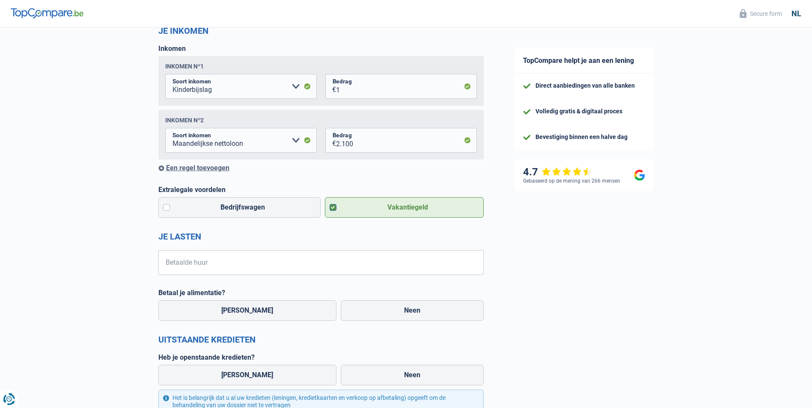
scroll to position [128, 0]
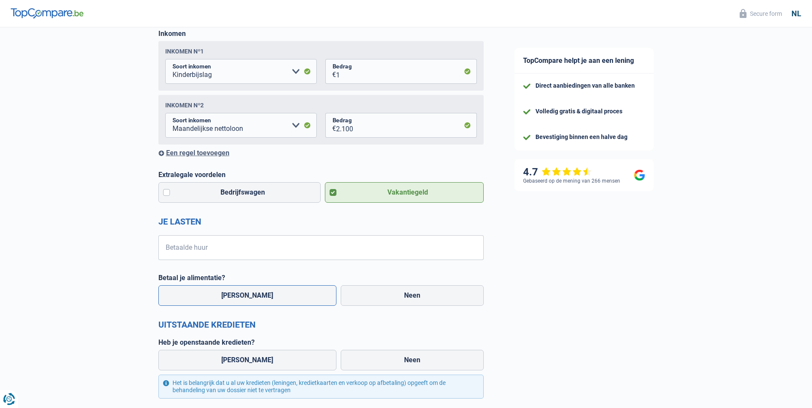
click at [252, 296] on label "[PERSON_NAME]" at bounding box center [247, 296] width 179 height 21
click at [252, 296] on input "[PERSON_NAME]" at bounding box center [247, 296] width 179 height 21
radio input "true"
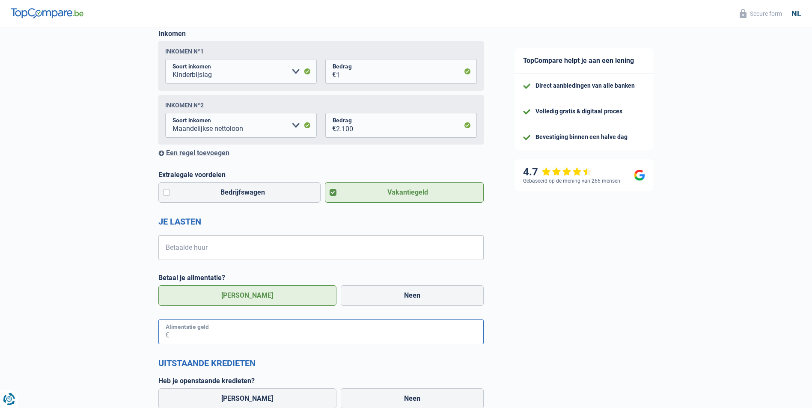
click at [235, 332] on input "Alimentatie geld" at bounding box center [326, 332] width 315 height 25
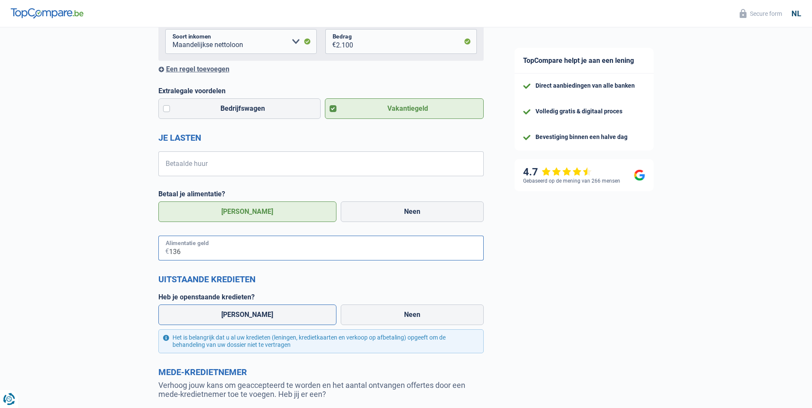
scroll to position [214, 0]
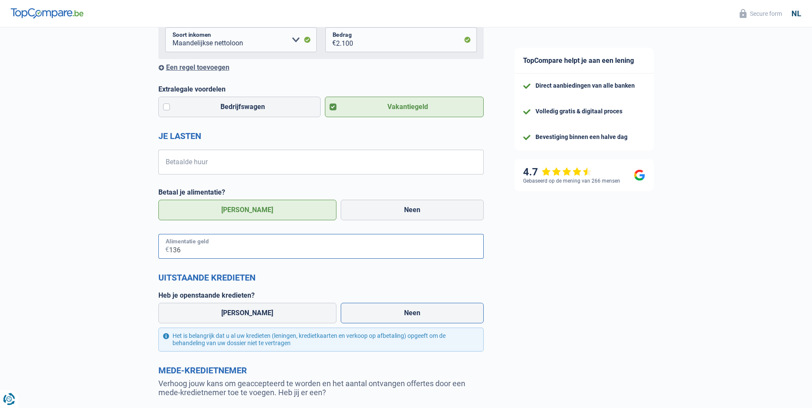
type input "136"
click at [364, 317] on label "Neen" at bounding box center [412, 313] width 143 height 21
click at [364, 317] on input "Neen" at bounding box center [412, 313] width 143 height 21
radio input "true"
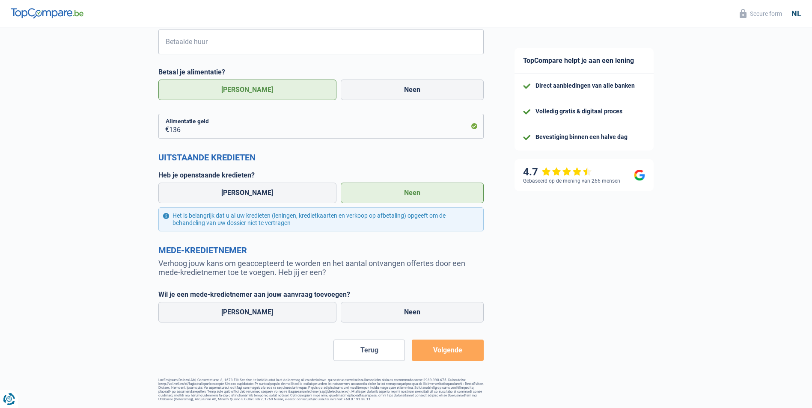
scroll to position [339, 0]
click at [382, 312] on label "Neen" at bounding box center [412, 312] width 143 height 21
click at [382, 312] on input "Neen" at bounding box center [412, 312] width 143 height 21
radio input "true"
click at [447, 347] on button "Volgende" at bounding box center [448, 350] width 72 height 21
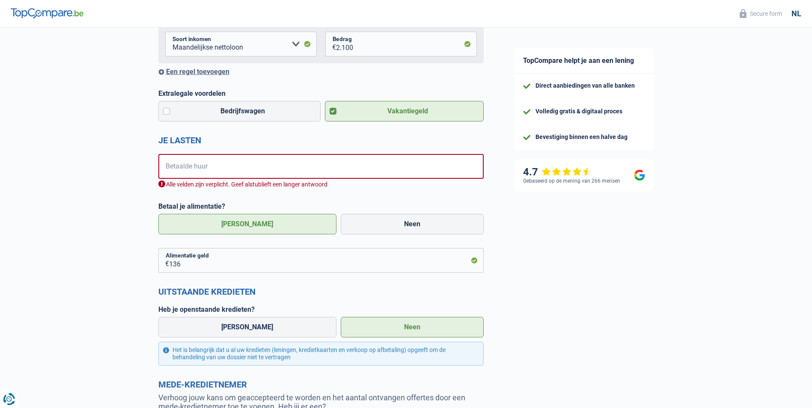
scroll to position [208, 0]
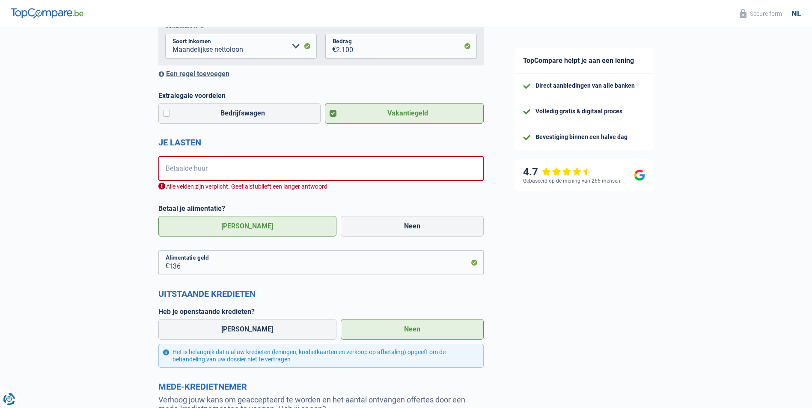
drag, startPoint x: 161, startPoint y: 143, endPoint x: 221, endPoint y: 143, distance: 60.4
click at [221, 143] on h2 "Je lasten" at bounding box center [320, 142] width 325 height 10
drag, startPoint x: 221, startPoint y: 143, endPoint x: 233, endPoint y: 144, distance: 12.0
click at [232, 144] on h2 "Je lasten" at bounding box center [320, 142] width 325 height 10
click at [204, 165] on input "Betaalde huur" at bounding box center [327, 168] width 314 height 25
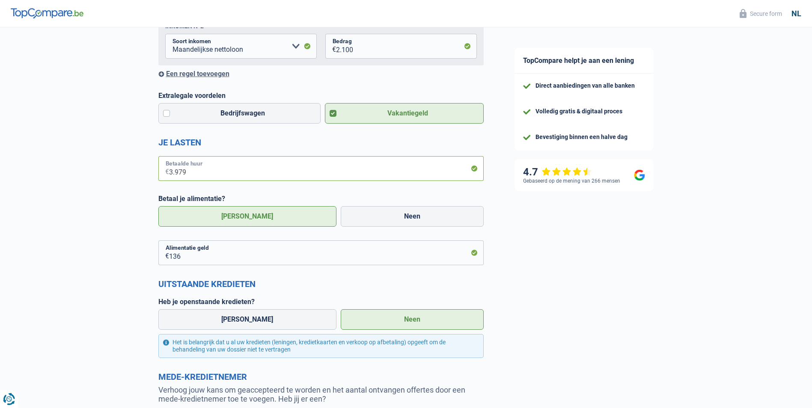
type input "3.979"
click at [566, 279] on div "TopCompare helpt je aan een lening Direct aanbiedingen van alle banken Volledig…" at bounding box center [655, 177] width 313 height 715
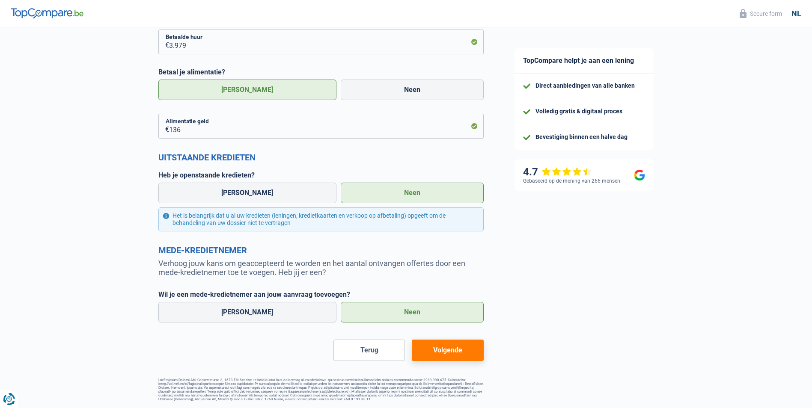
click at [451, 347] on button "Volgende" at bounding box center [448, 350] width 72 height 21
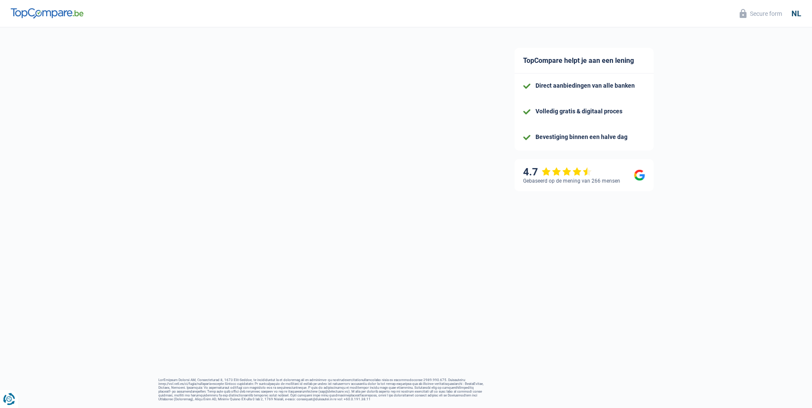
select select "60"
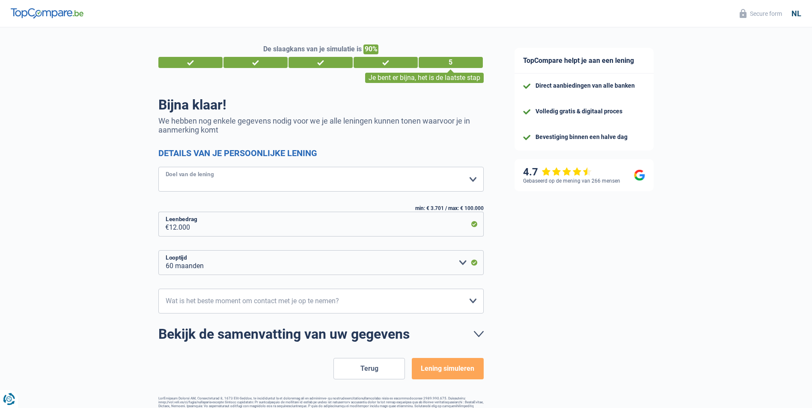
click at [243, 179] on select "Comfort woning: meubels, textiel, toestellen, privé materiaal Hifi, multimedia,…" at bounding box center [320, 179] width 325 height 25
select select "other"
click at [158, 168] on select "Comfort woning: meubels, textiel, toestellen, privé materiaal Hifi, multimedia,…" at bounding box center [320, 179] width 325 height 25
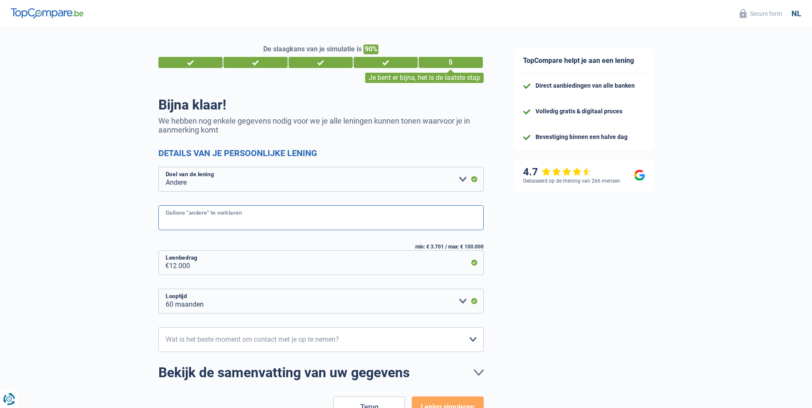
click at [215, 222] on input "Gelieve "andere" te verklaren" at bounding box center [320, 218] width 325 height 25
type input "privat"
click at [112, 248] on div "De slaagkans van je simulatie is 90% 1 2 3 4 5 Je bent er bijna, het is de laat…" at bounding box center [249, 243] width 499 height 438
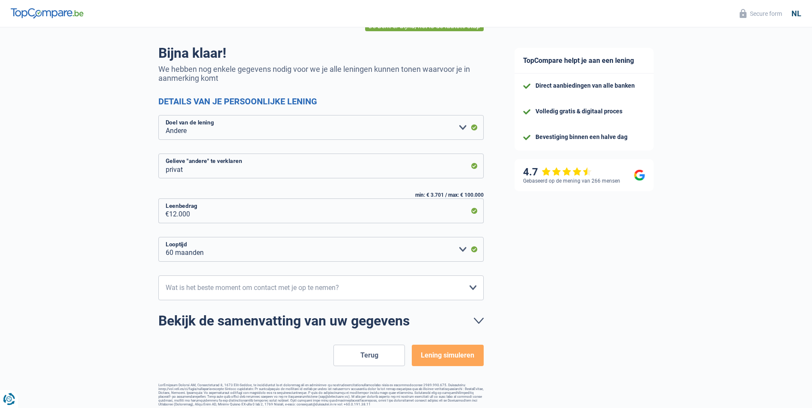
scroll to position [60, 0]
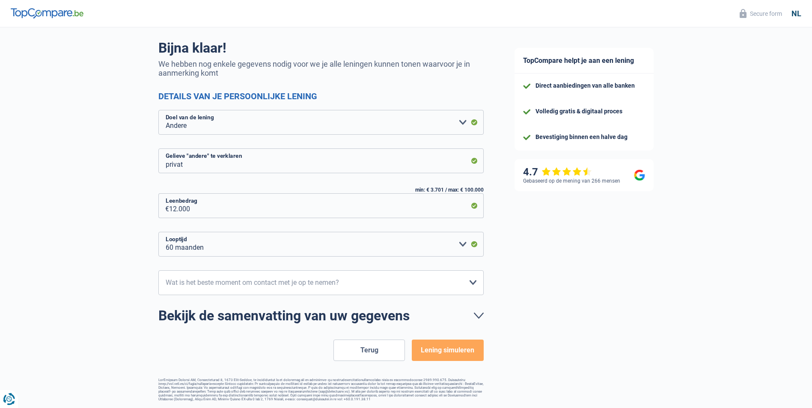
click at [462, 347] on button "Lening simuleren" at bounding box center [448, 350] width 72 height 21
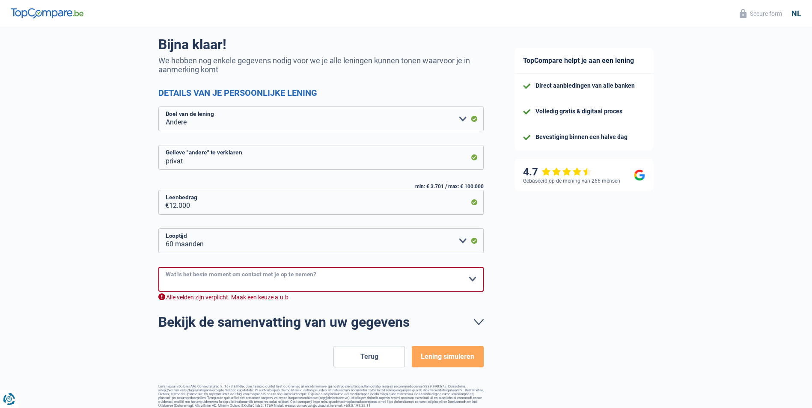
click at [238, 279] on select "10h-12h 12h-14h 14h-16h 16h-18h Maak een keuze a.u.b" at bounding box center [320, 279] width 325 height 25
select select "16-18"
click at [158, 268] on select "10h-12h 12h-14h 14h-16h 16h-18h Maak een keuze a.u.b" at bounding box center [320, 279] width 325 height 25
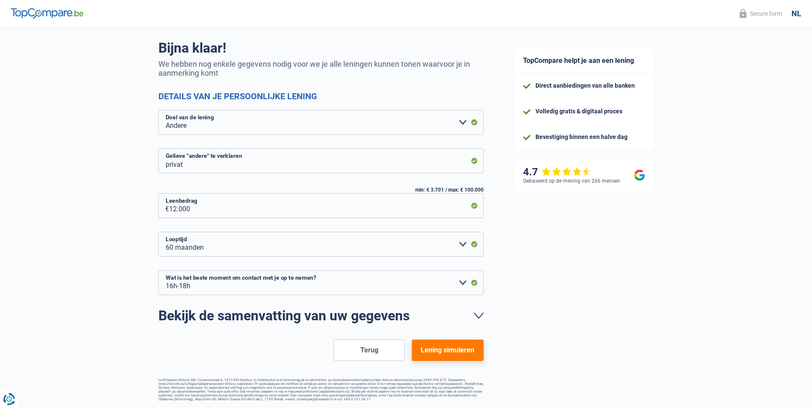
click at [459, 345] on button "Lening simuleren" at bounding box center [448, 350] width 72 height 21
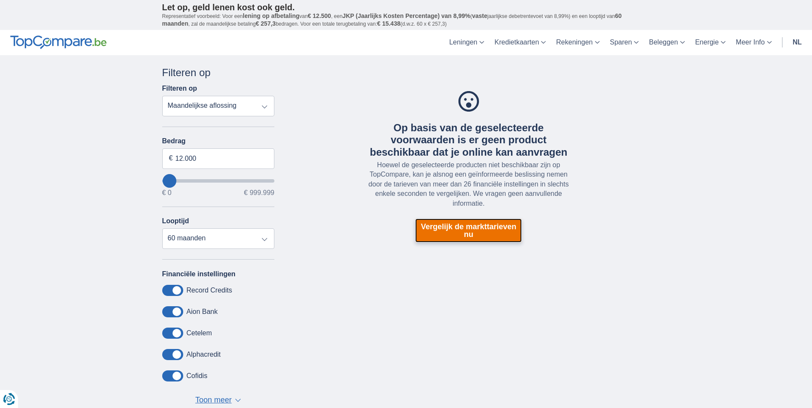
click at [477, 226] on link "Vergelijk de markttarieven nu" at bounding box center [468, 231] width 107 height 24
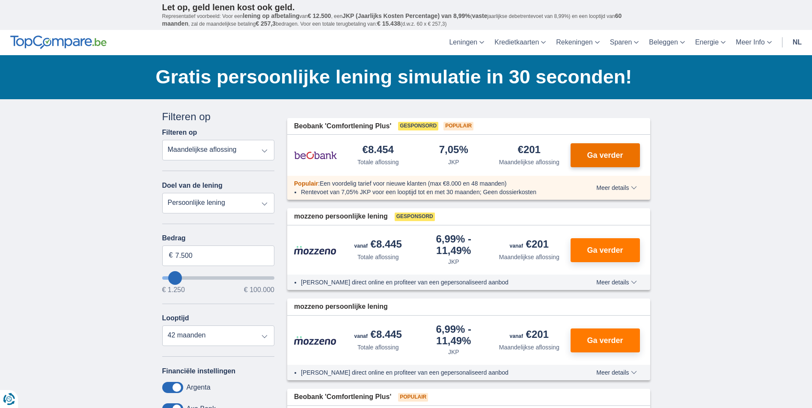
click at [617, 153] on span "Ga verder" at bounding box center [605, 156] width 36 height 8
